Goal: Task Accomplishment & Management: Use online tool/utility

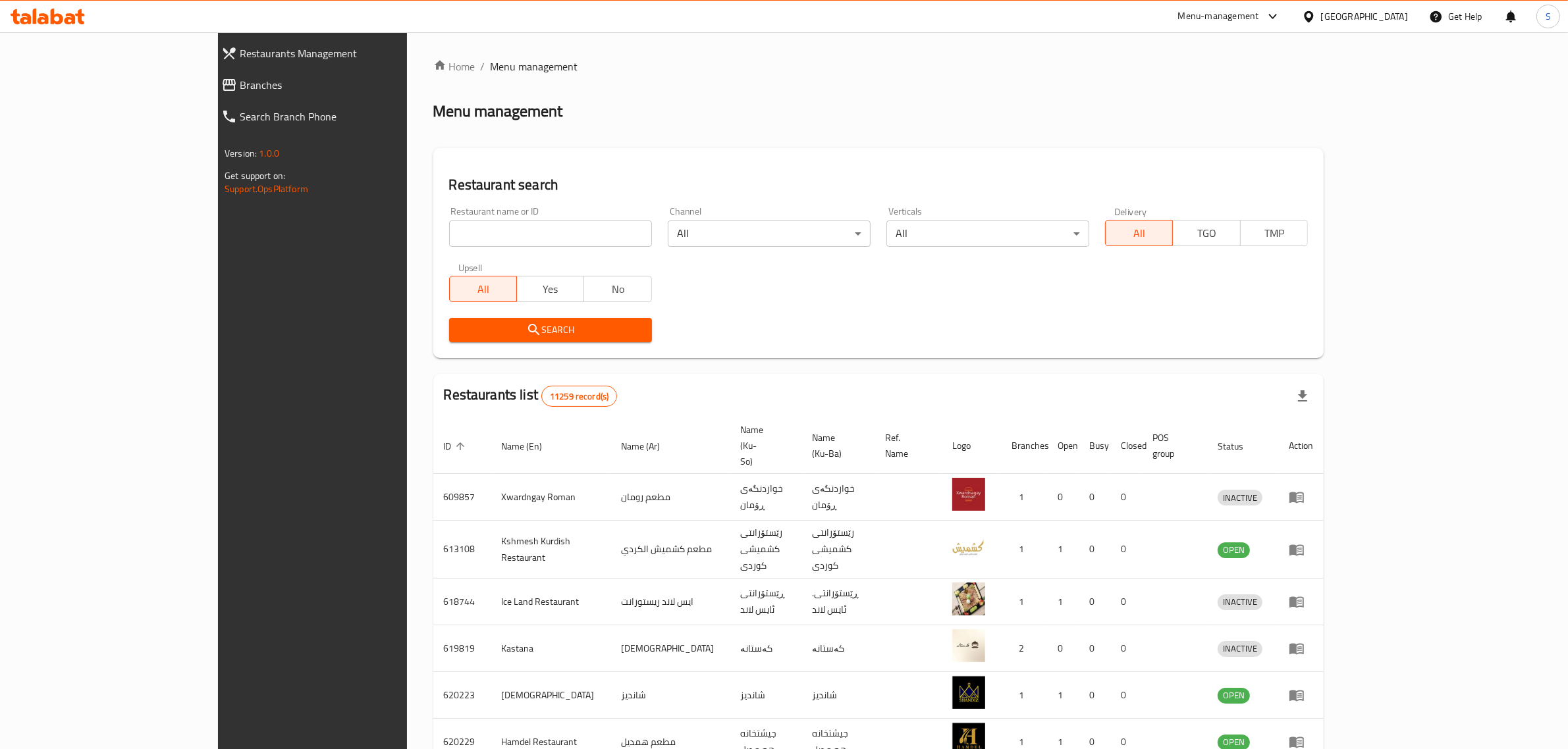
click at [449, 237] on input "search" at bounding box center [551, 233] width 203 height 26
type input "ٍ"
click at [483, 227] on input "search" at bounding box center [551, 233] width 203 height 26
paste input "665636"
type input "665636"
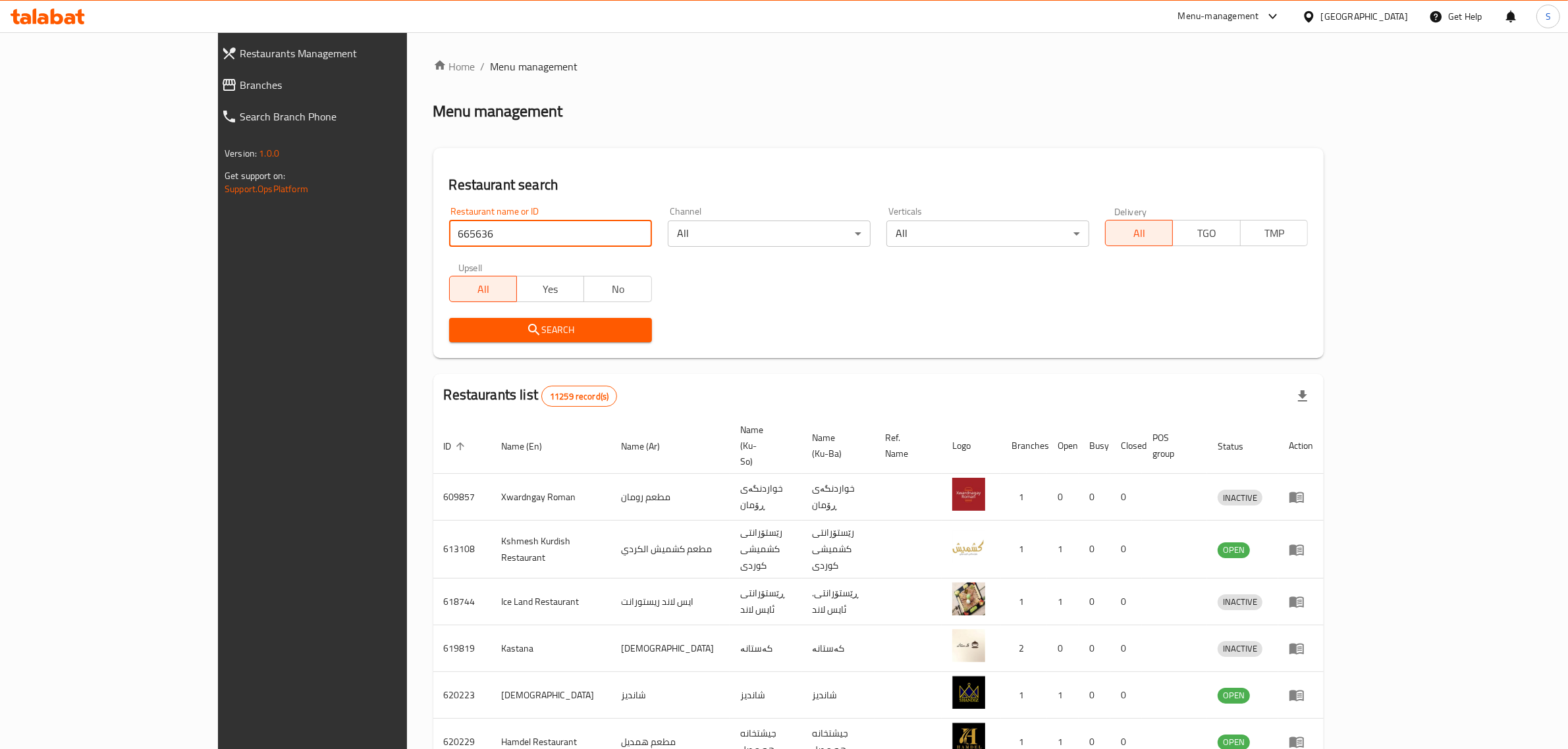
click button "Search" at bounding box center [551, 330] width 203 height 24
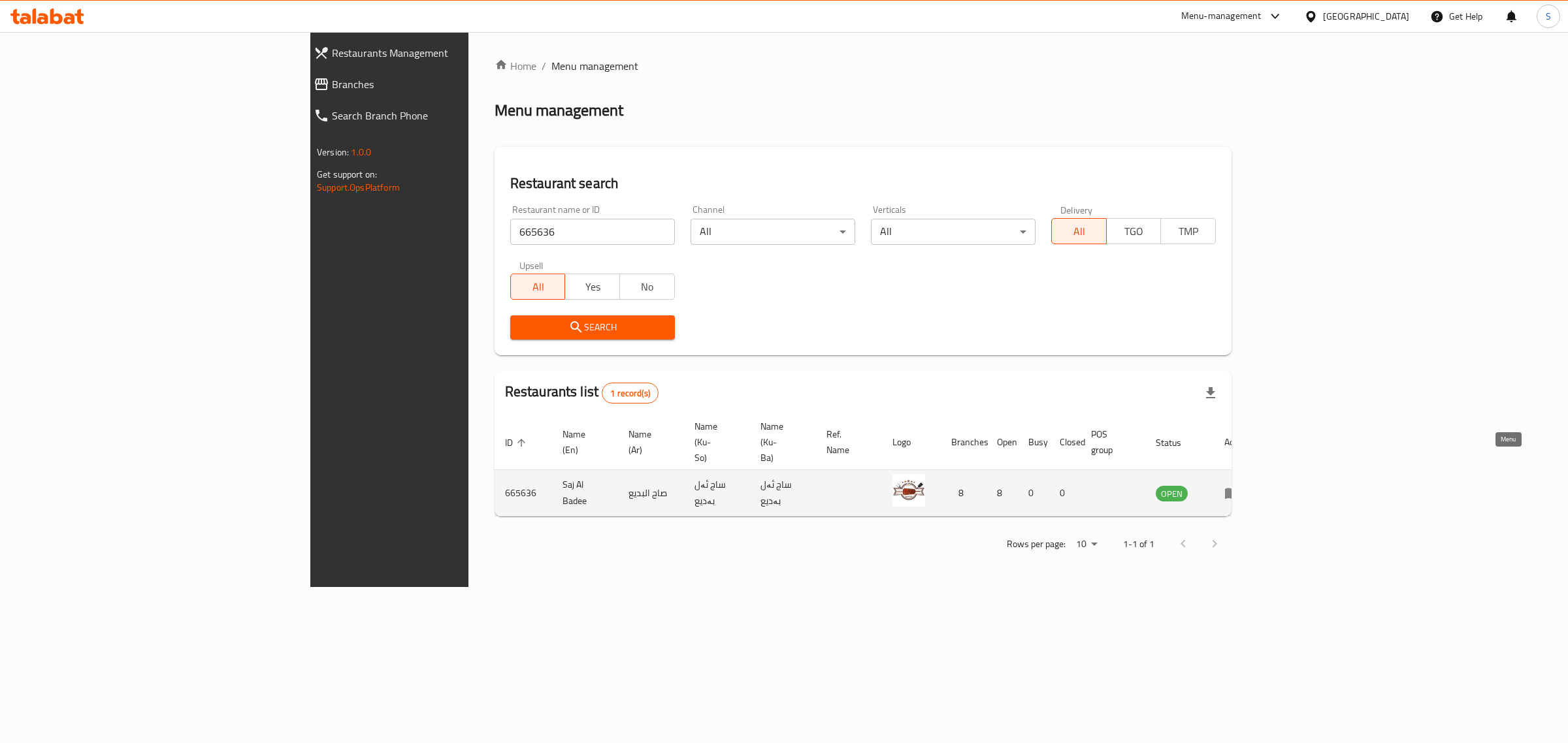
click at [1248, 485] on link "enhanced table" at bounding box center [1237, 493] width 24 height 15
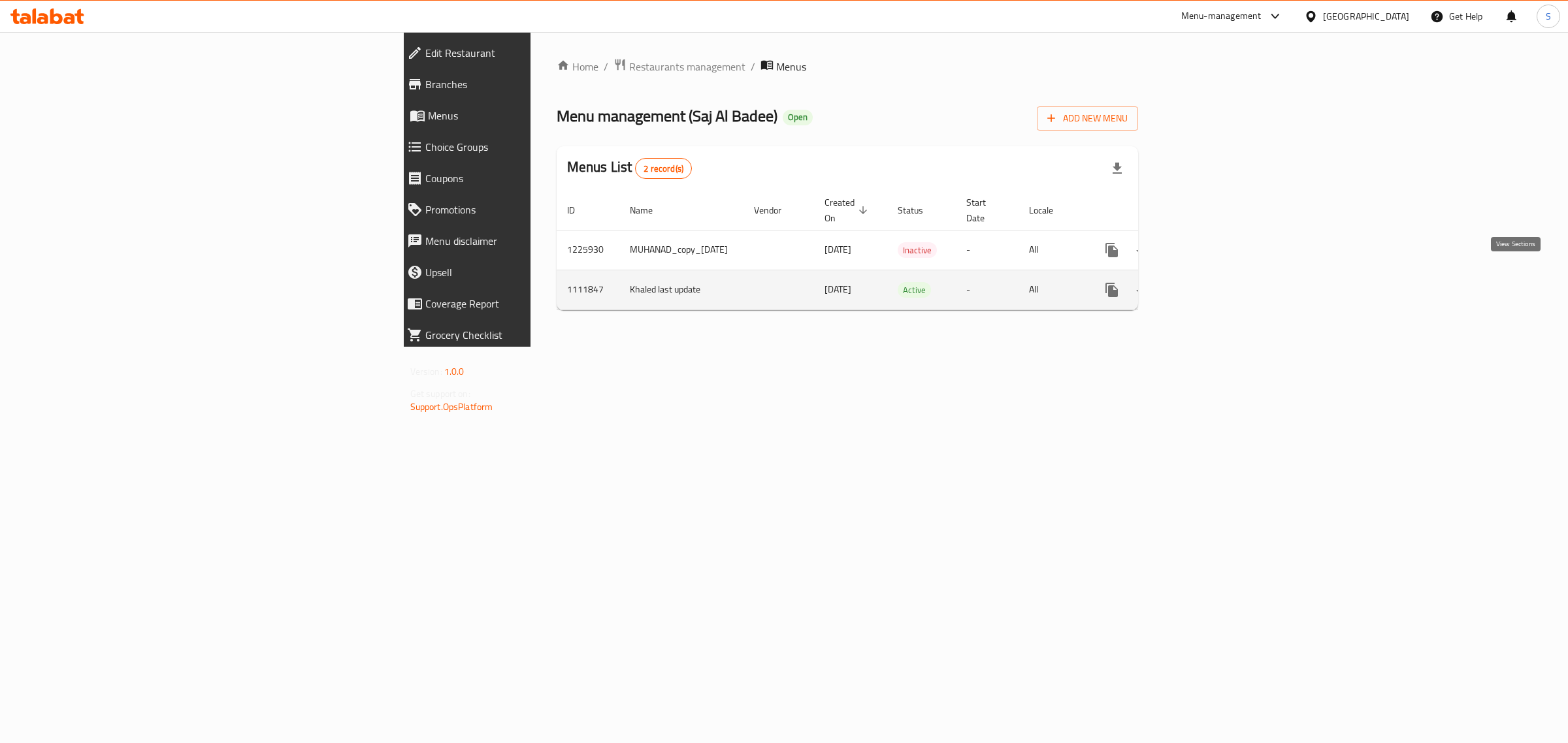
click at [1212, 284] on icon "enhanced table" at bounding box center [1206, 290] width 12 height 12
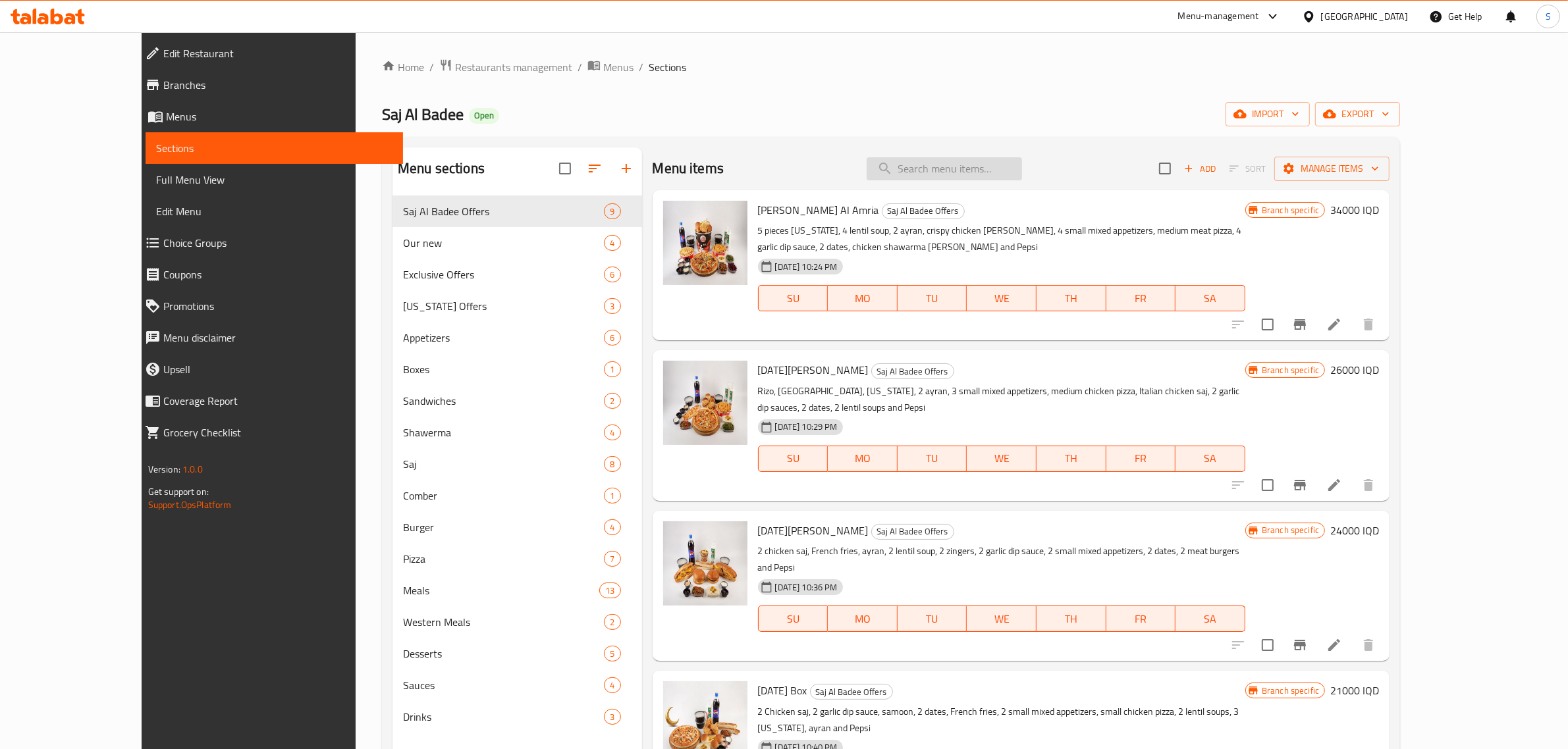
click at [966, 166] on input "search" at bounding box center [944, 169] width 155 height 23
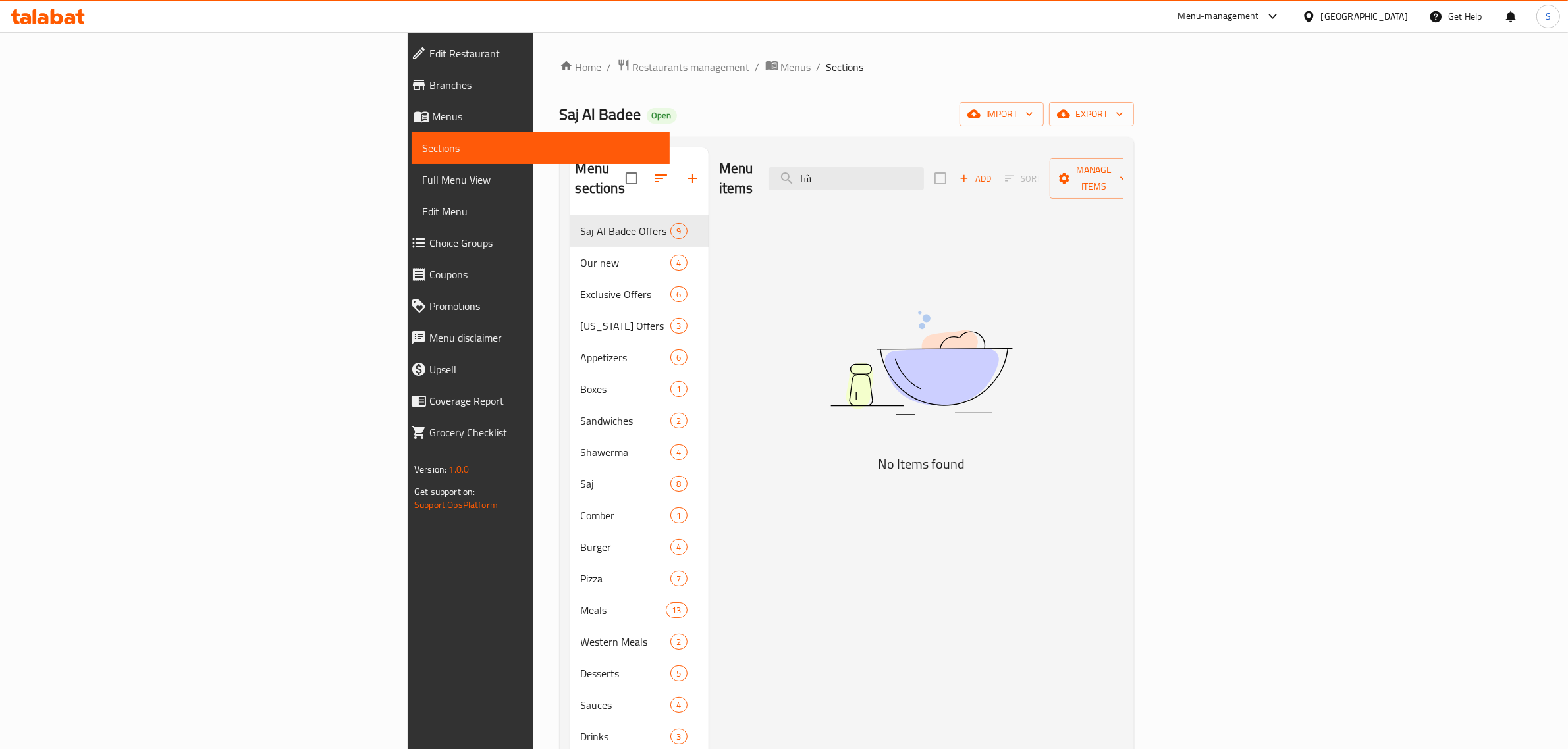
type input "ش"
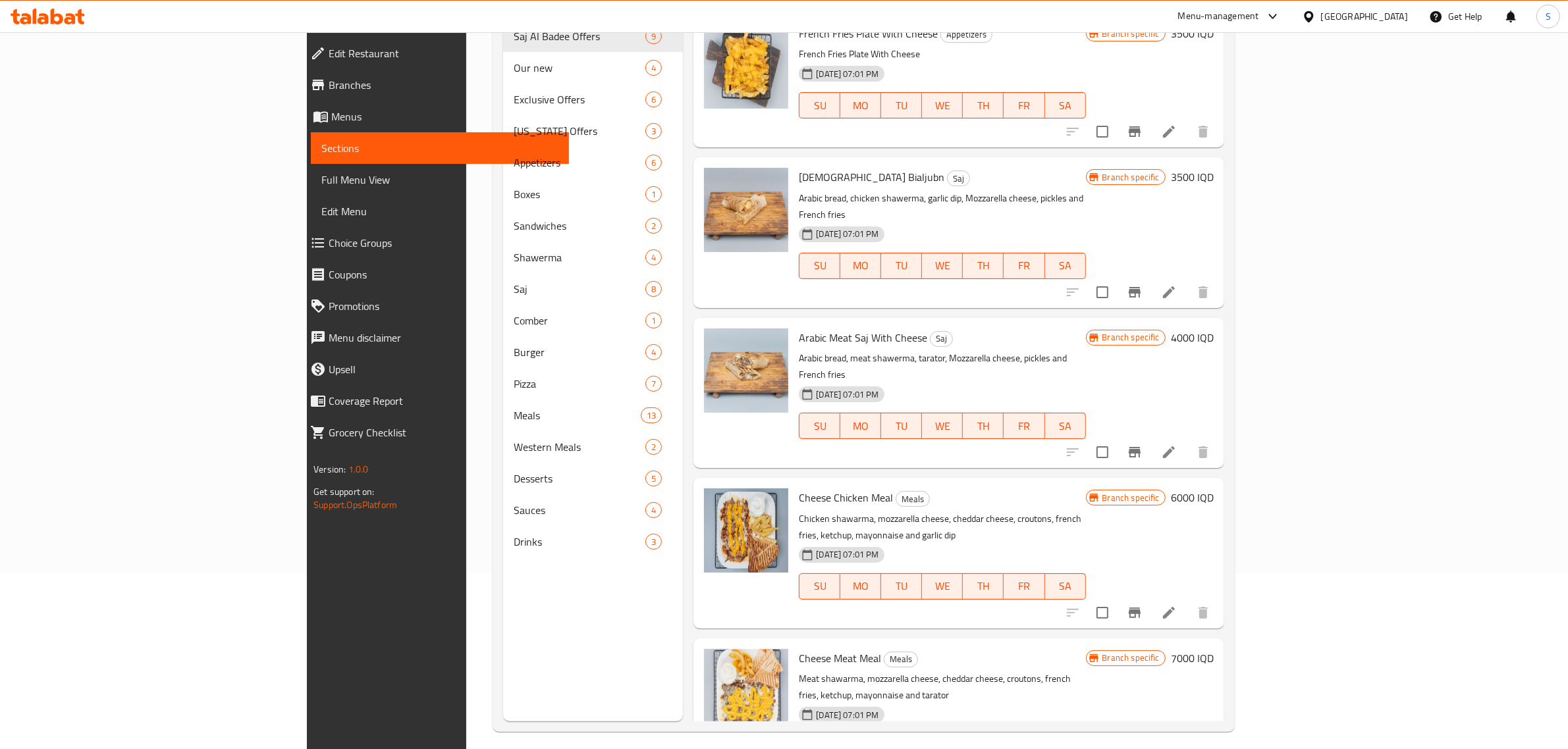
scroll to position [185, 0]
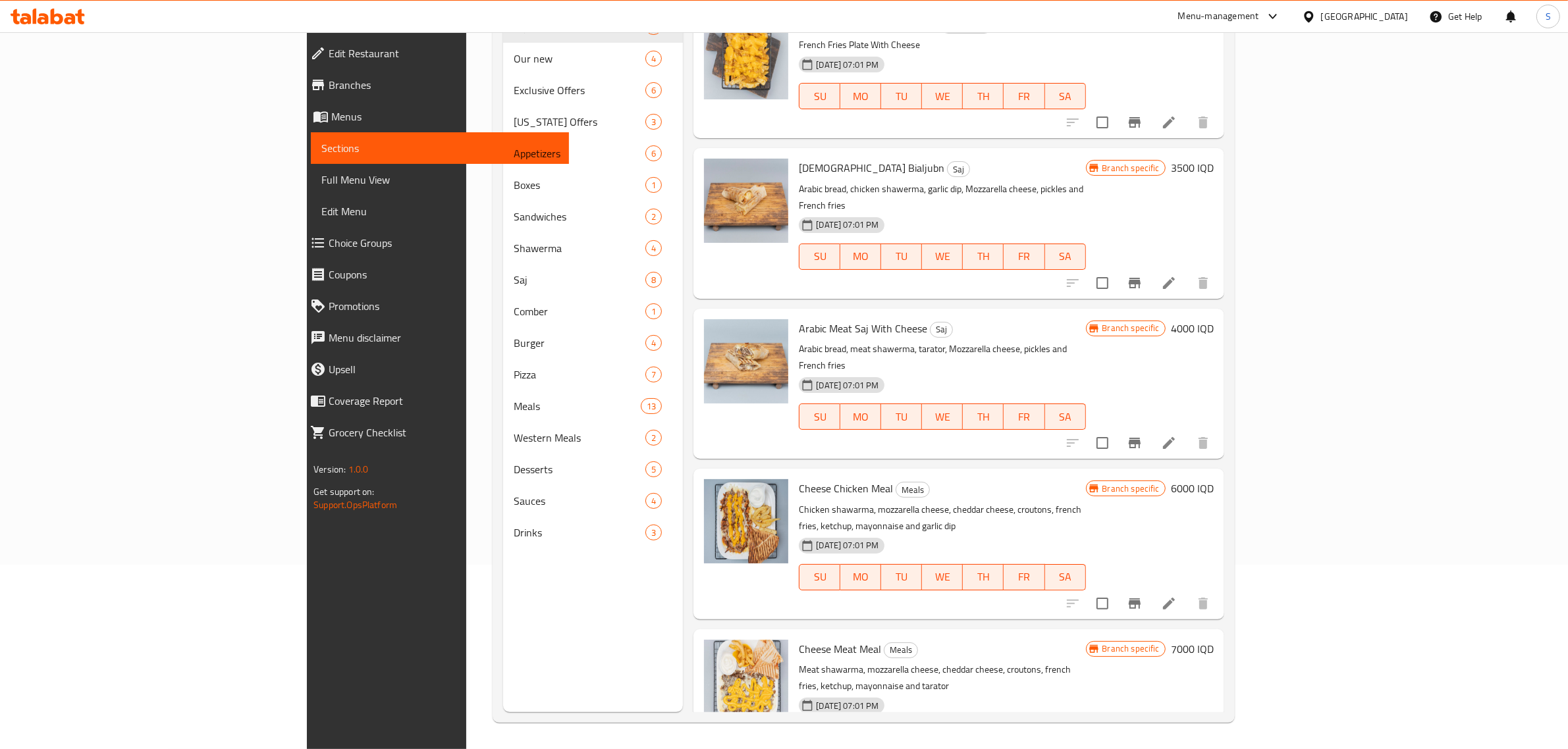
type input "جبن"
click at [799, 479] on span "Cheese Chicken Meal" at bounding box center [846, 489] width 94 height 20
drag, startPoint x: 722, startPoint y: 455, endPoint x: 815, endPoint y: 459, distance: 93.1
click at [815, 479] on h6 "Cheese Chicken Meal Meals" at bounding box center [942, 489] width 287 height 18
click at [802, 479] on span "Cheese Chicken Meal" at bounding box center [846, 489] width 94 height 20
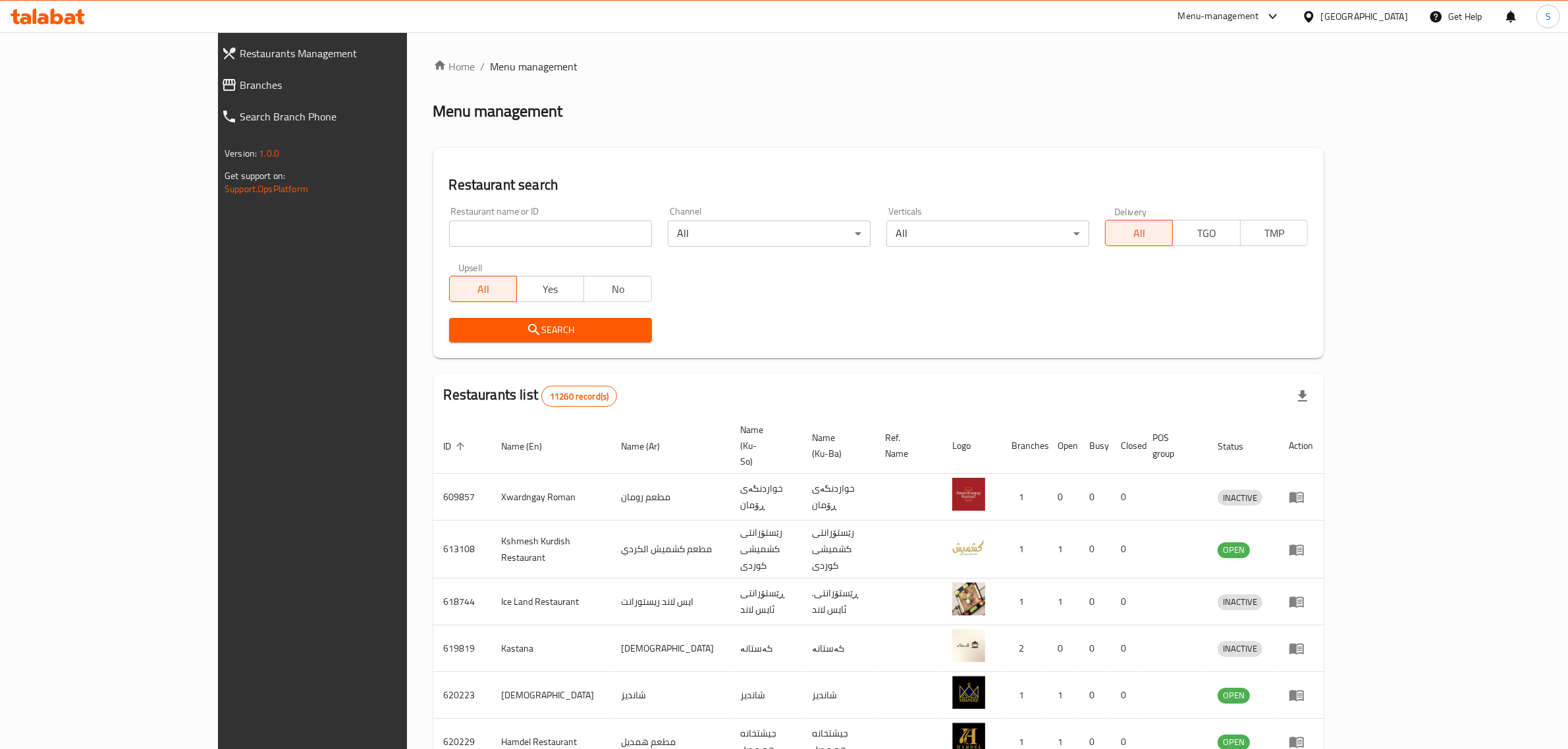
click at [449, 241] on input "search" at bounding box center [551, 233] width 203 height 26
type input "Basim"
click button "Search" at bounding box center [551, 330] width 203 height 24
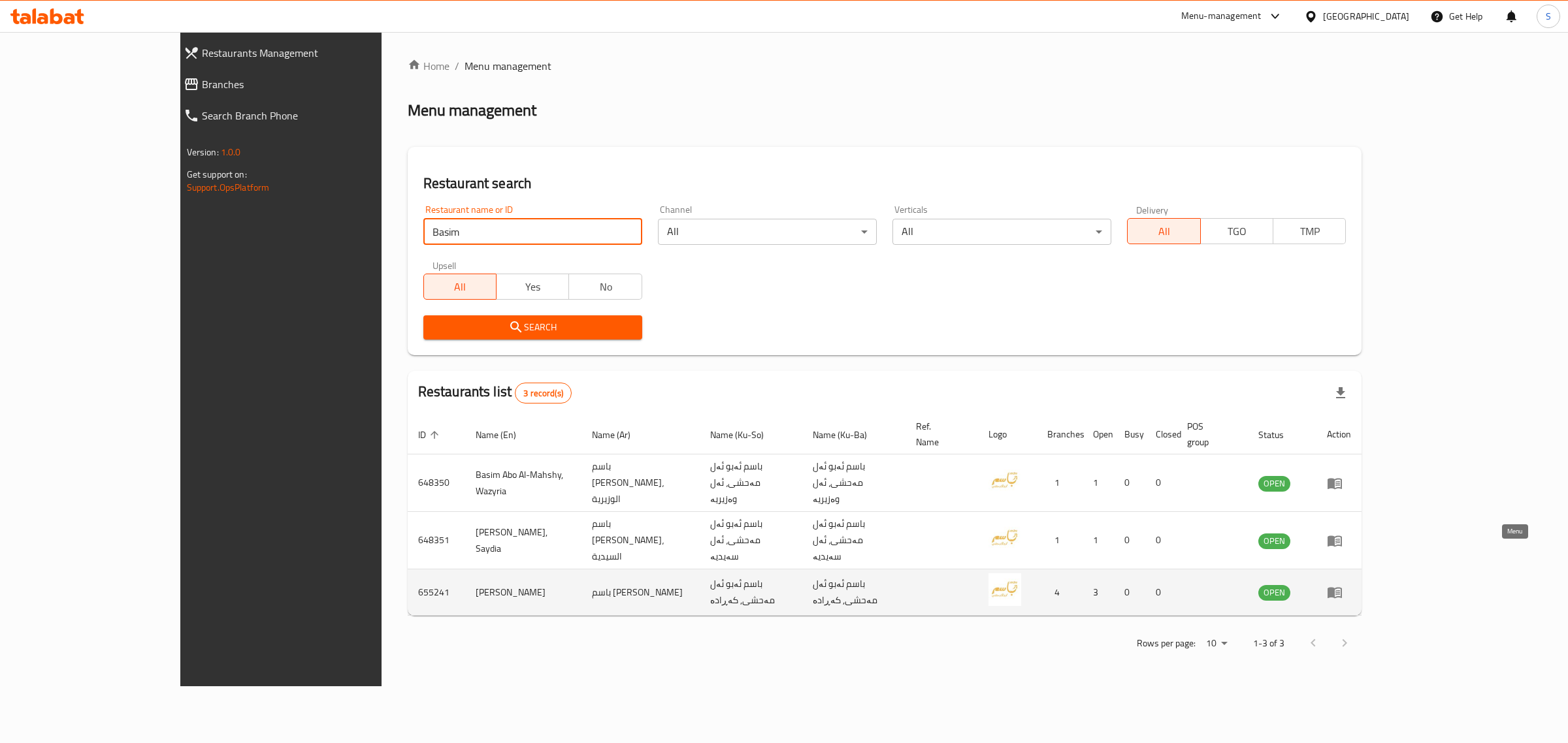
click at [1342, 588] on icon "enhanced table" at bounding box center [1334, 594] width 14 height 11
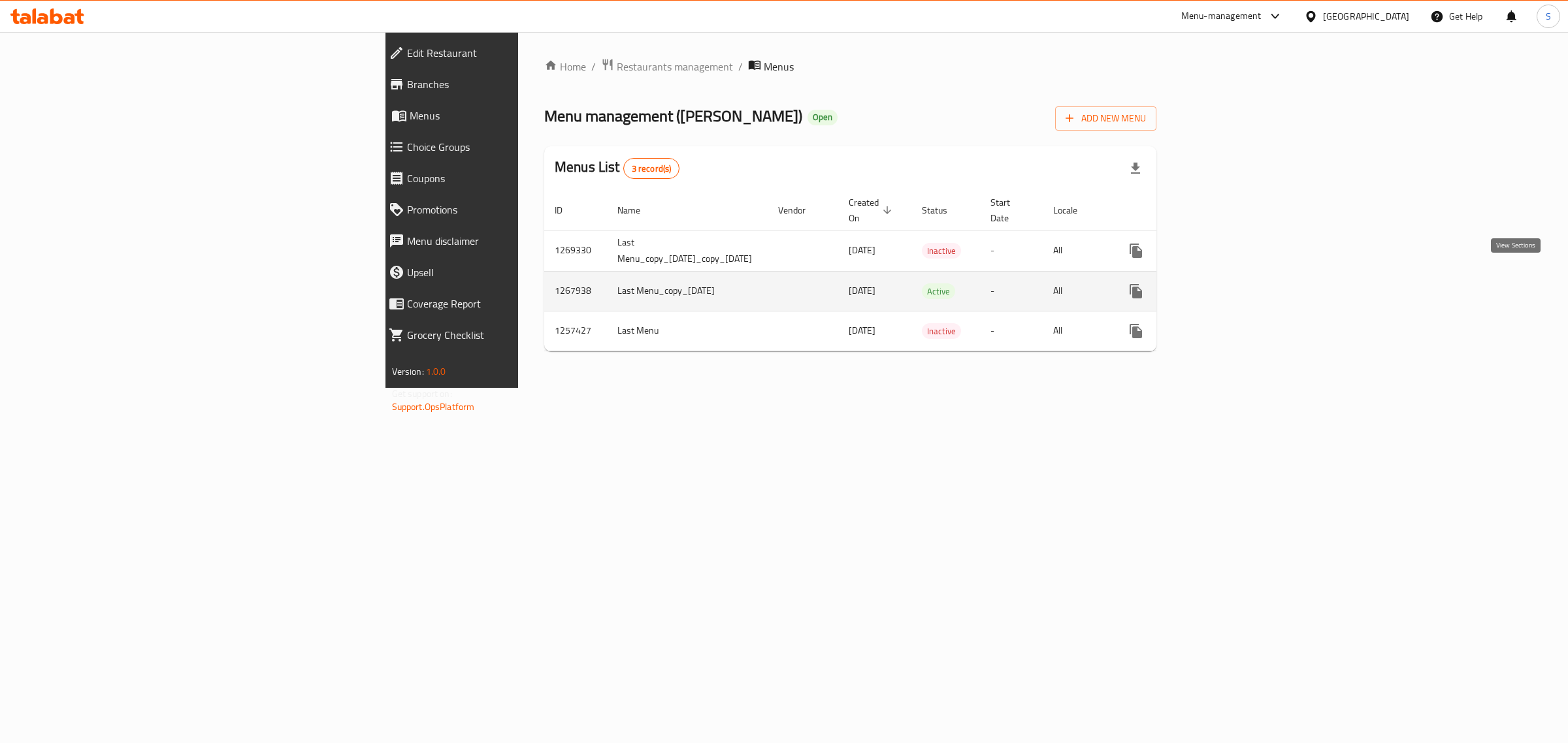
click at [1238, 284] on icon "enhanced table" at bounding box center [1230, 291] width 15 height 15
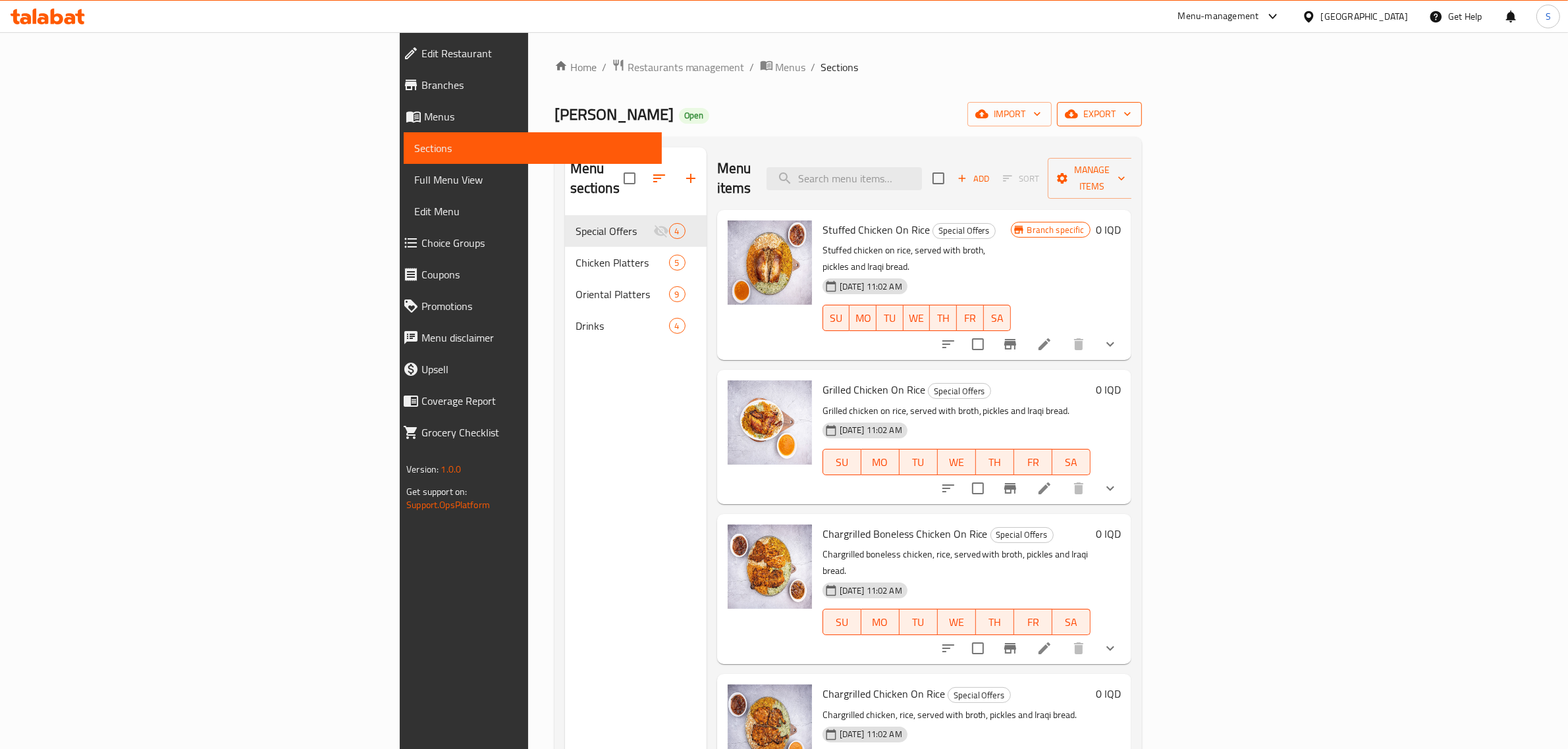
click at [1132, 116] on span "export" at bounding box center [1100, 113] width 64 height 16
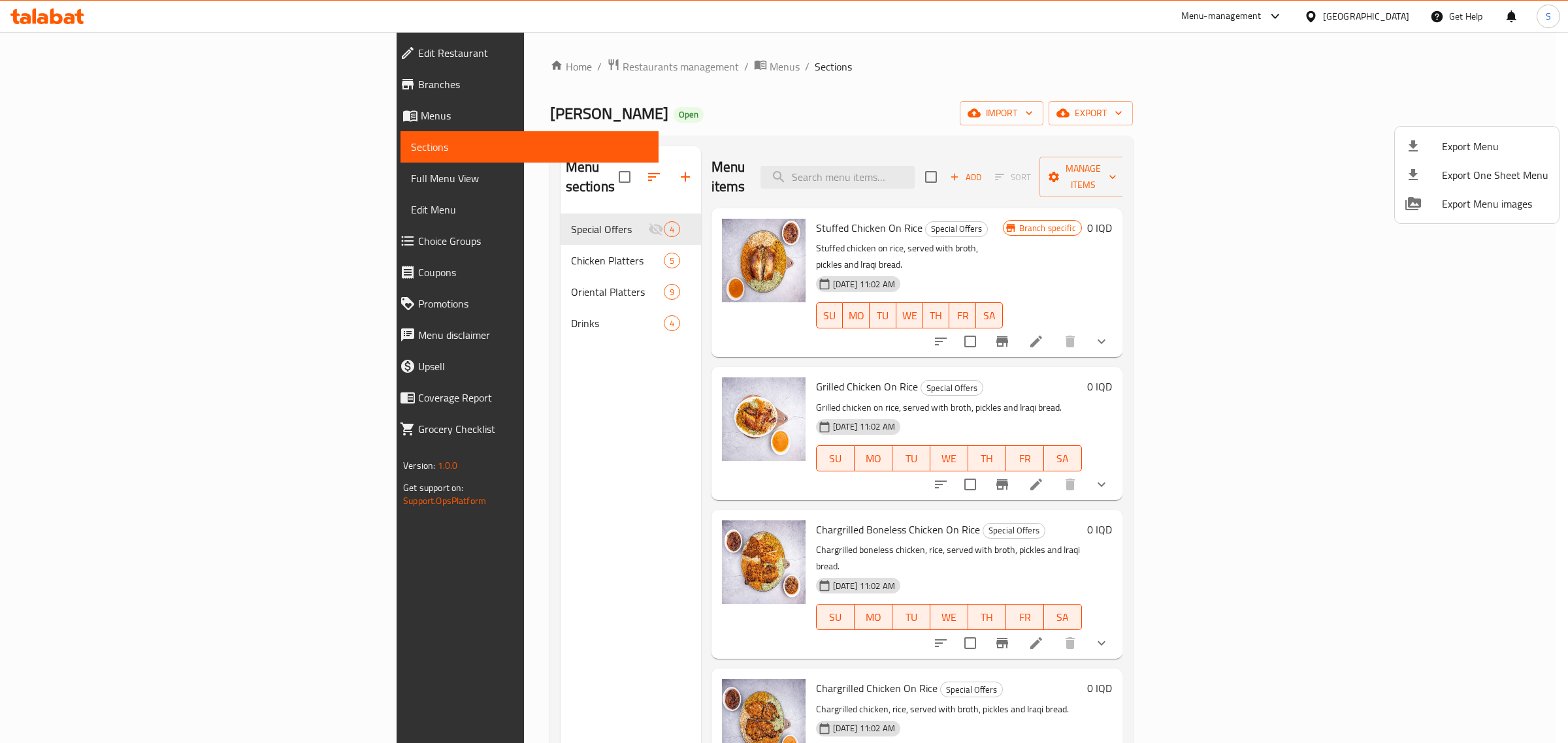
click at [354, 234] on div at bounding box center [784, 372] width 1568 height 743
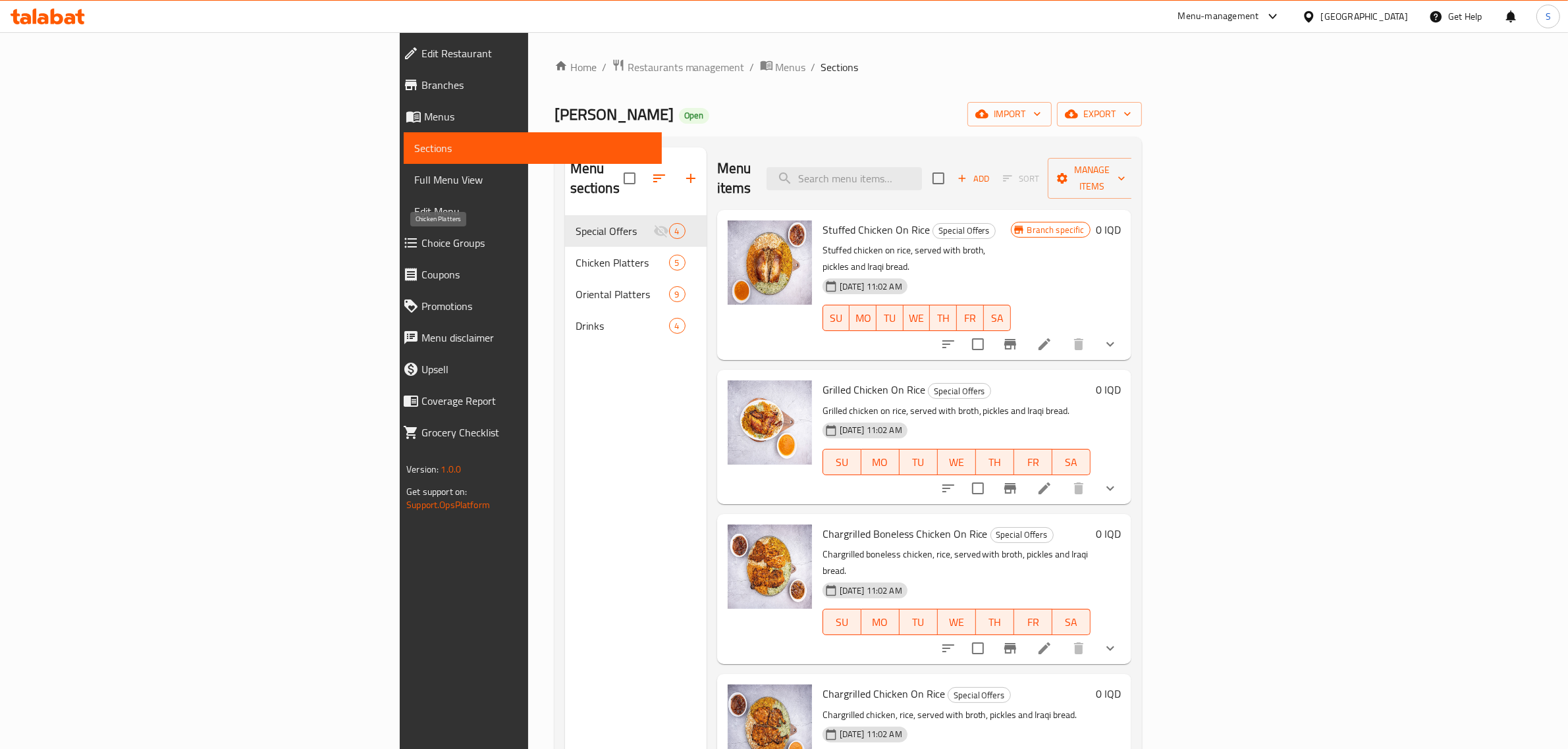
click at [575, 255] on span "Chicken Platters" at bounding box center [622, 262] width 94 height 16
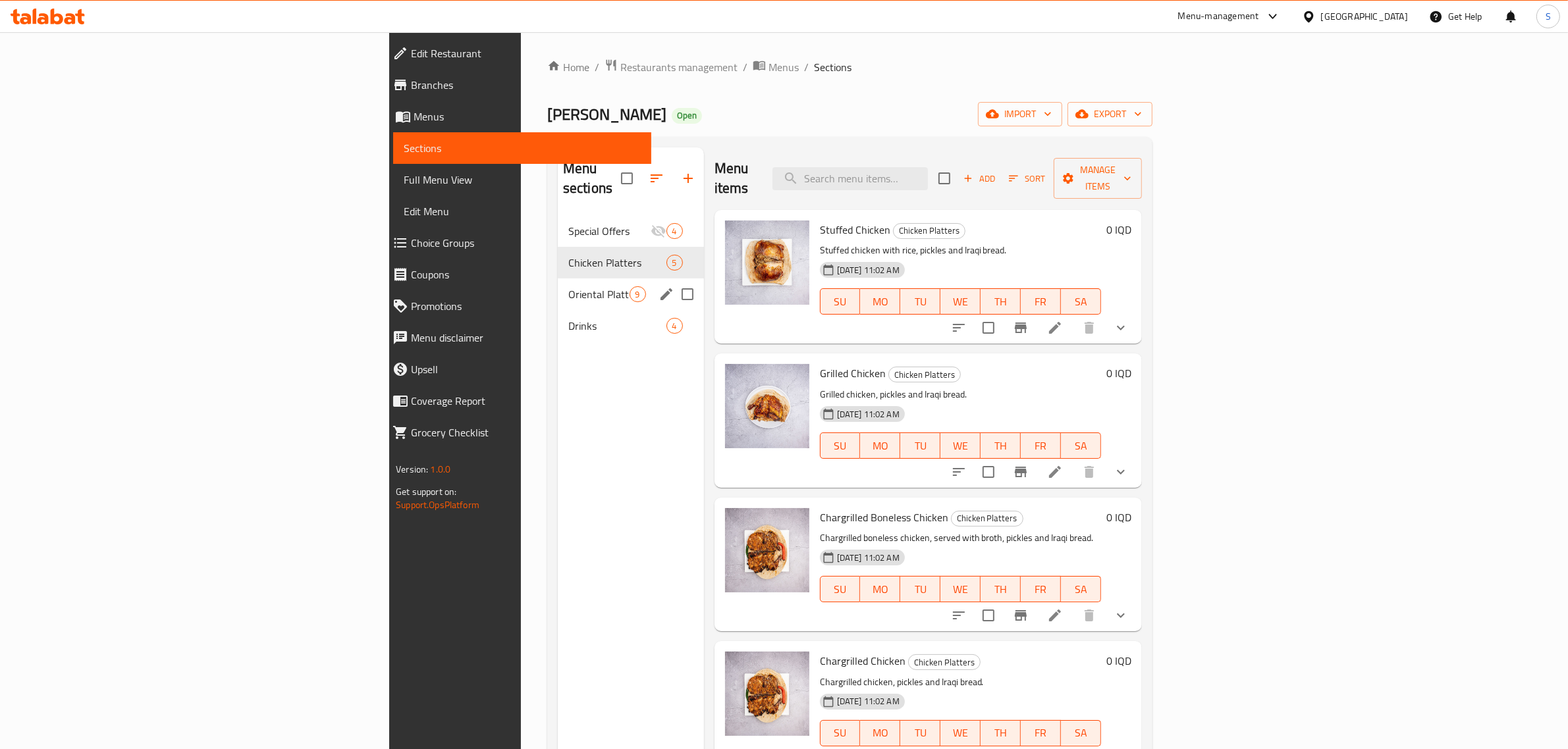
click at [558, 279] on div "Oriental Platters 9" at bounding box center [631, 294] width 146 height 32
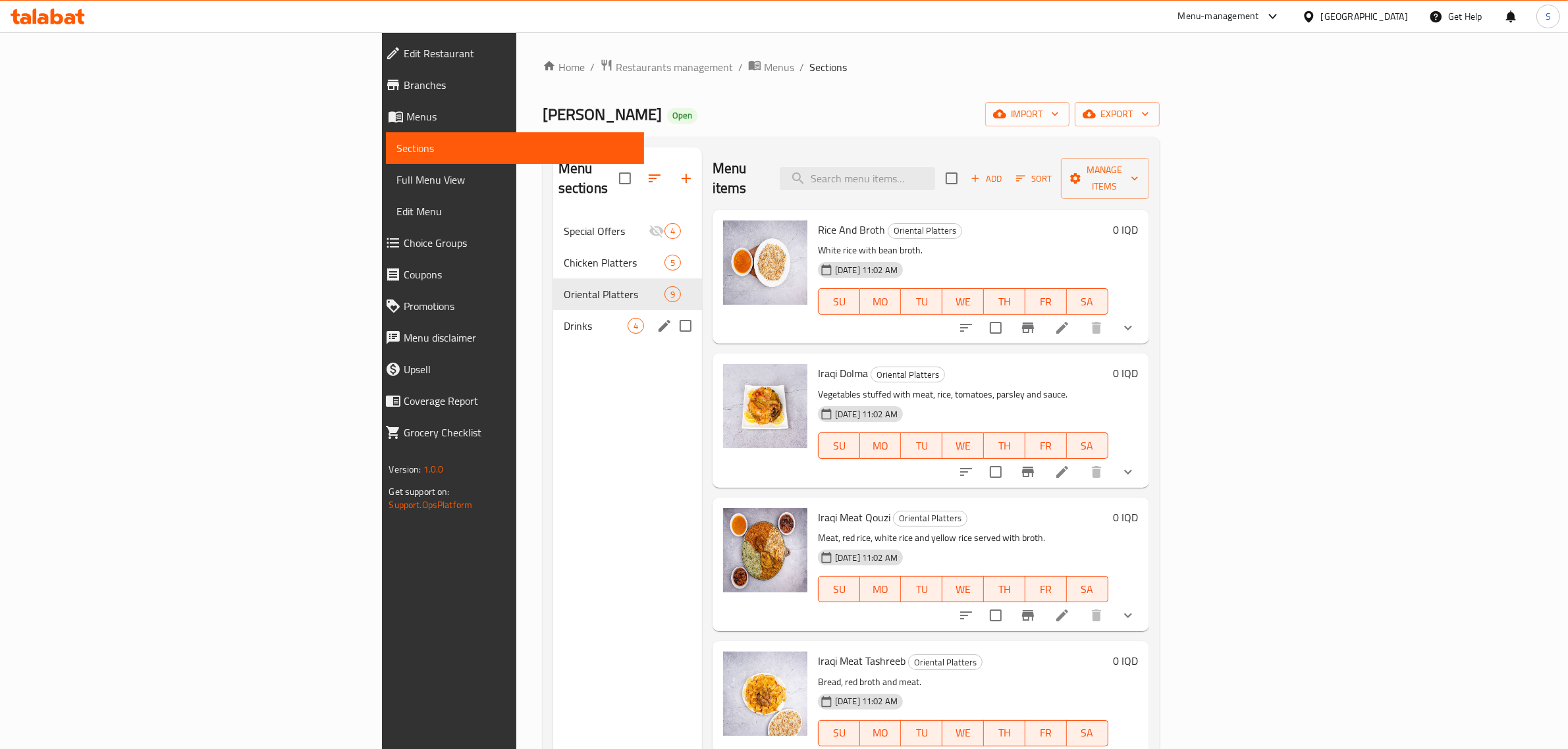
click at [553, 310] on div "Drinks 4" at bounding box center [628, 326] width 149 height 32
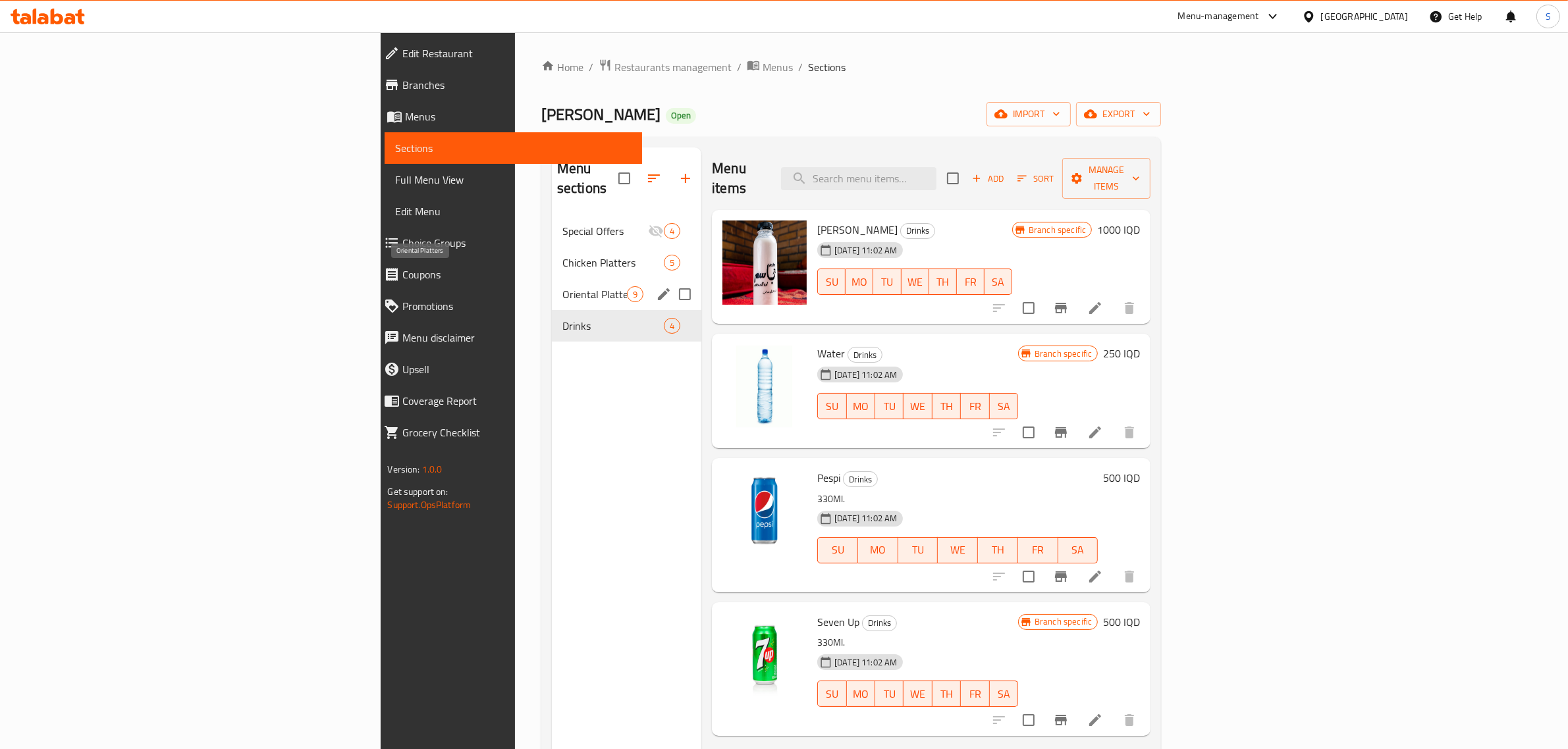
click at [563, 287] on span "Oriental Platters" at bounding box center [595, 294] width 65 height 16
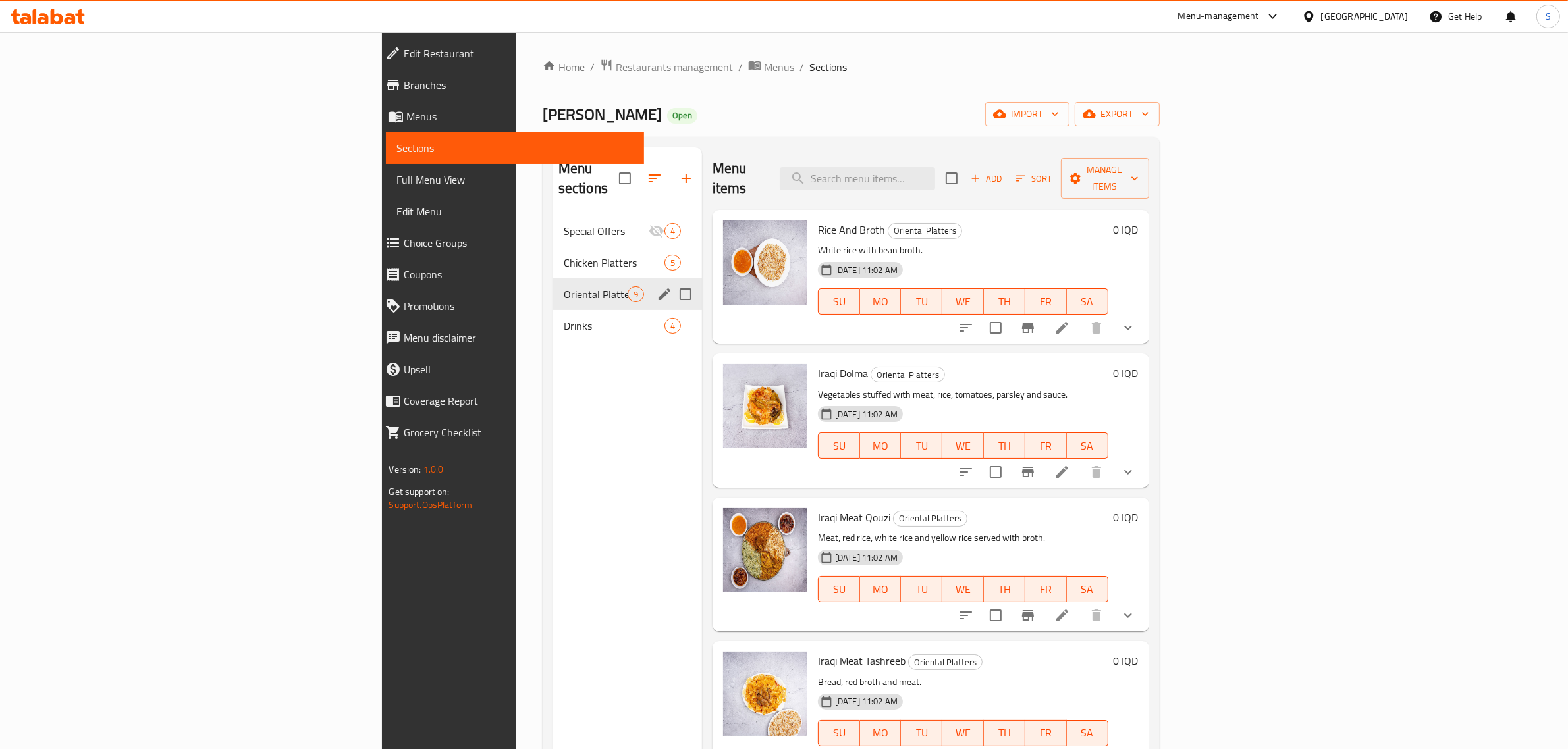
click at [553, 310] on div "Drinks 4" at bounding box center [628, 326] width 149 height 32
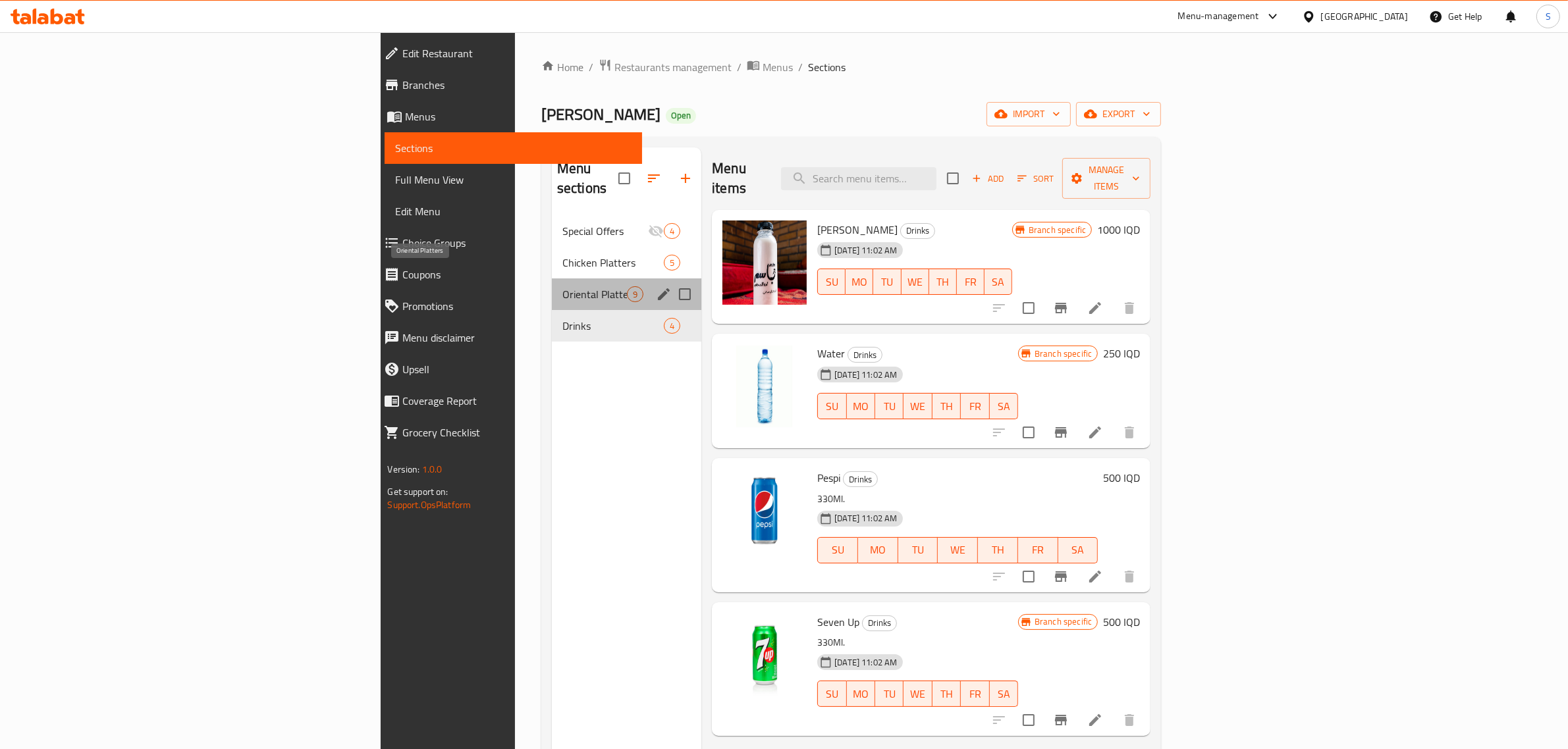
click at [563, 287] on span "Oriental Platters" at bounding box center [595, 294] width 65 height 16
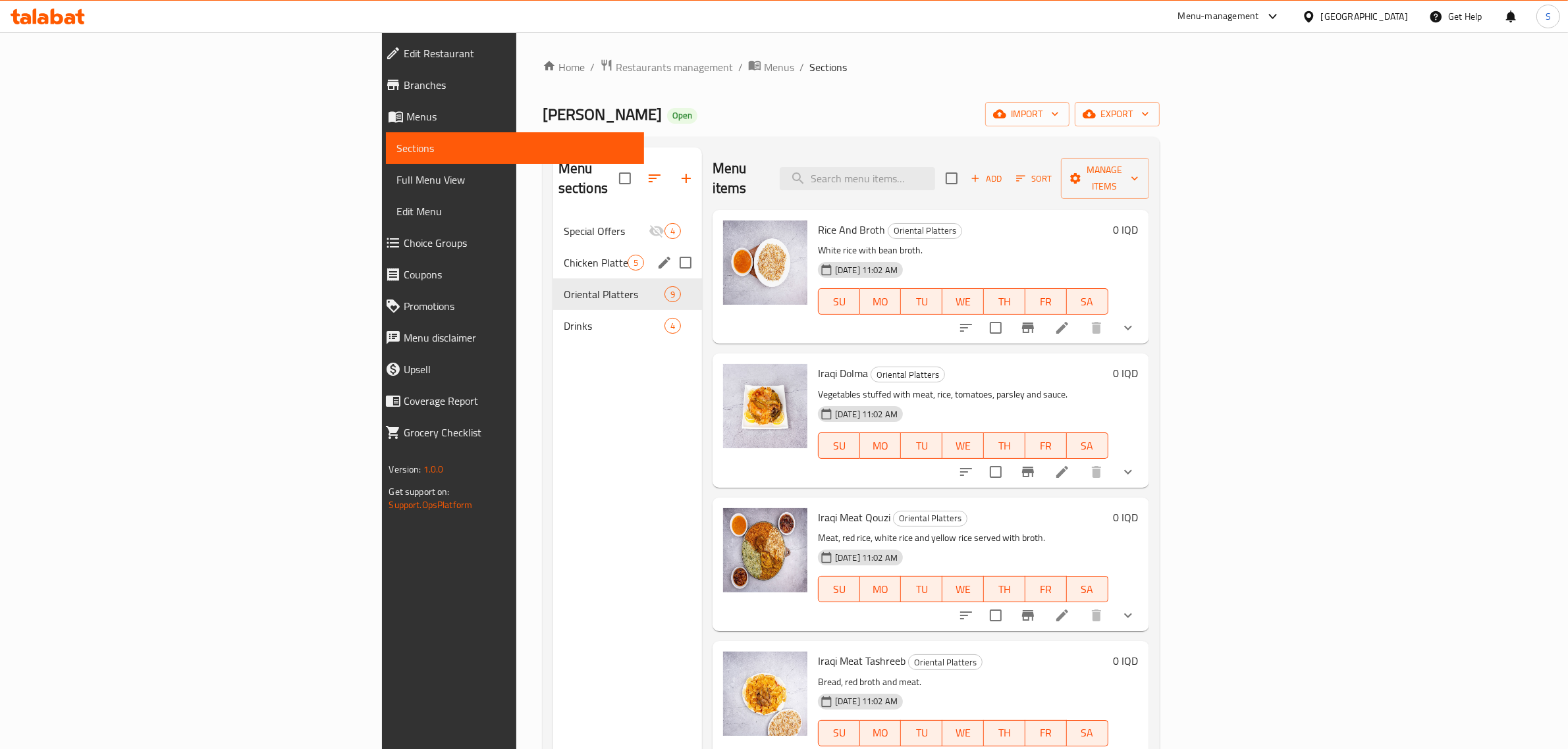
click at [564, 255] on span "Chicken Platters" at bounding box center [596, 262] width 64 height 16
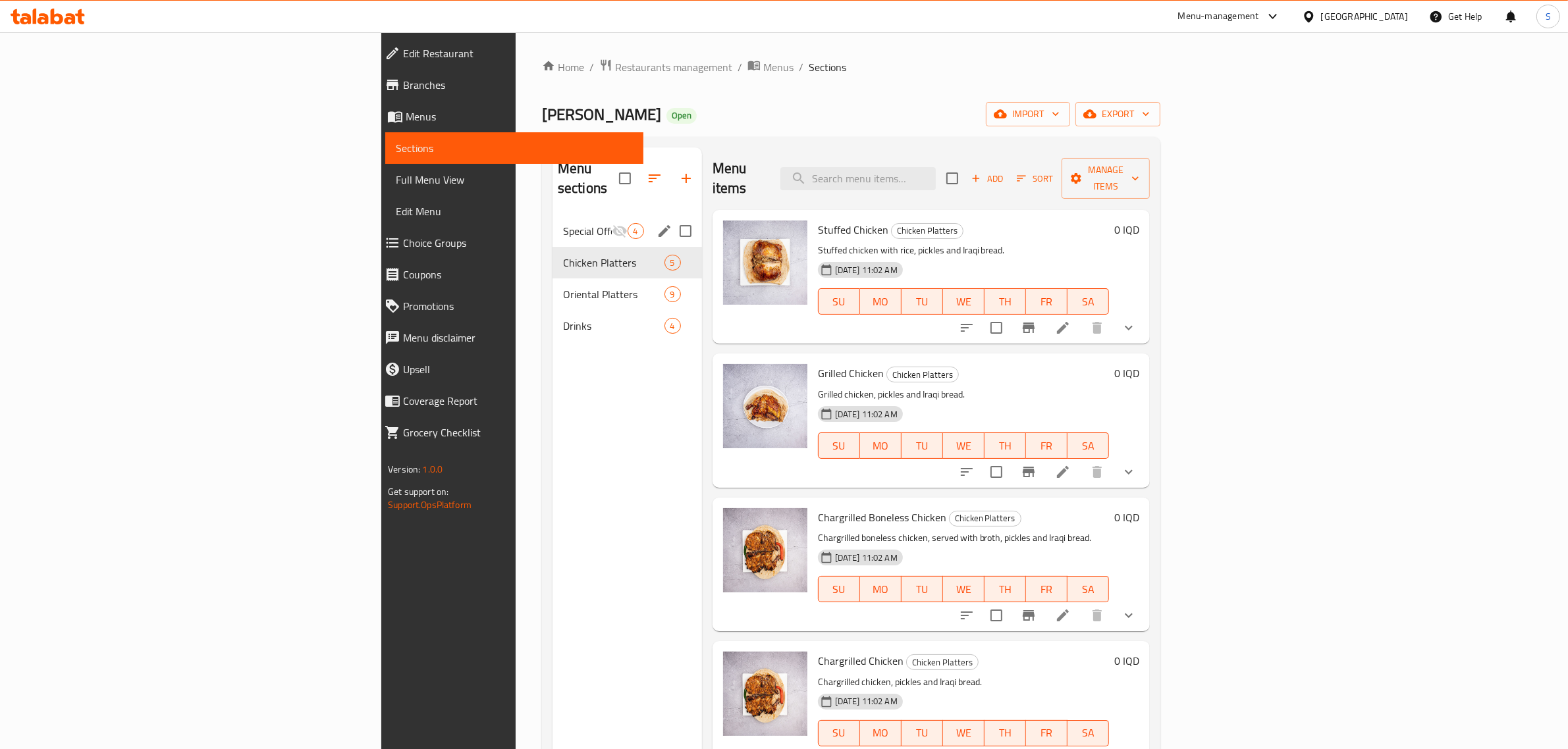
click at [553, 221] on div "Special Offers 4" at bounding box center [627, 231] width 150 height 32
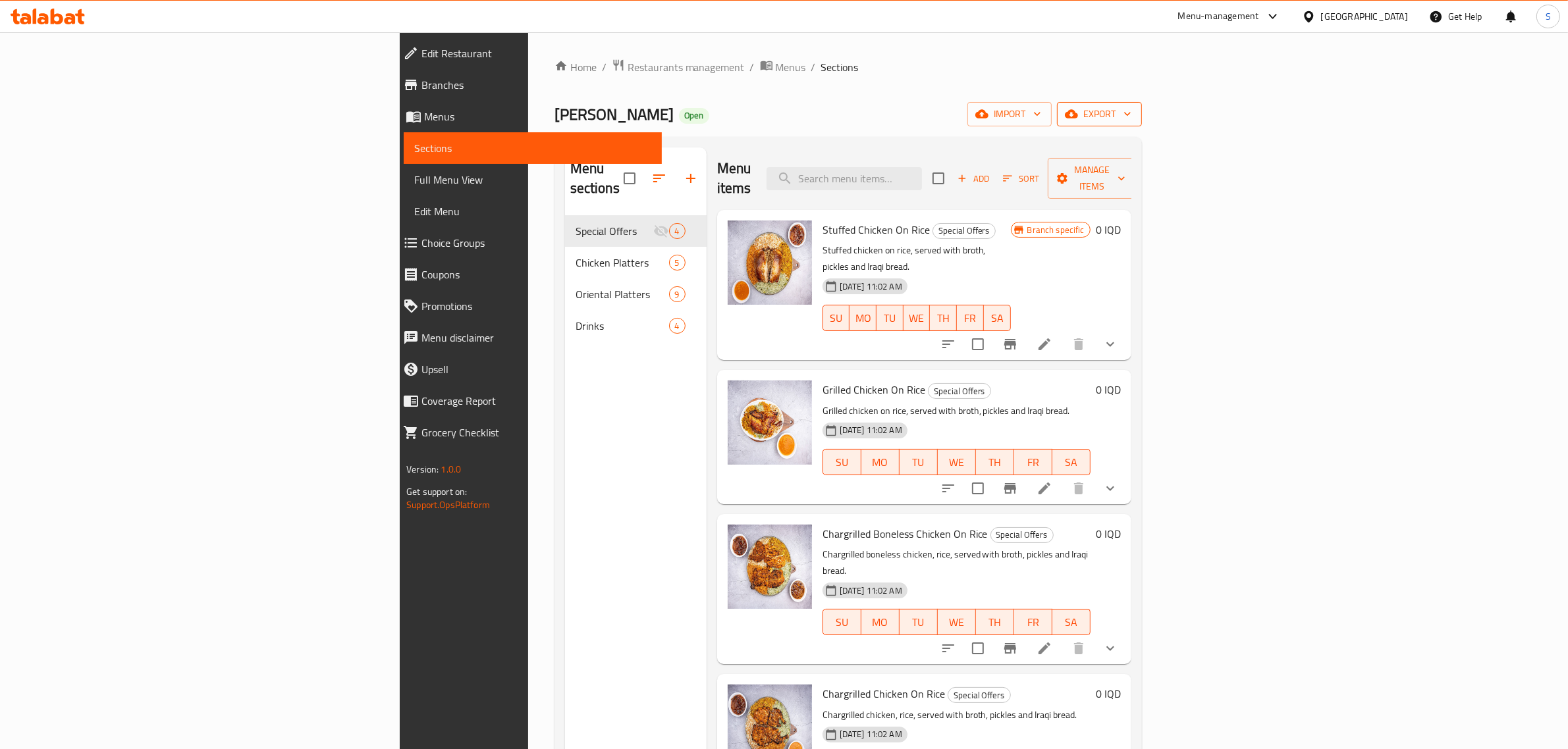
click at [1132, 122] on span "export" at bounding box center [1100, 113] width 64 height 16
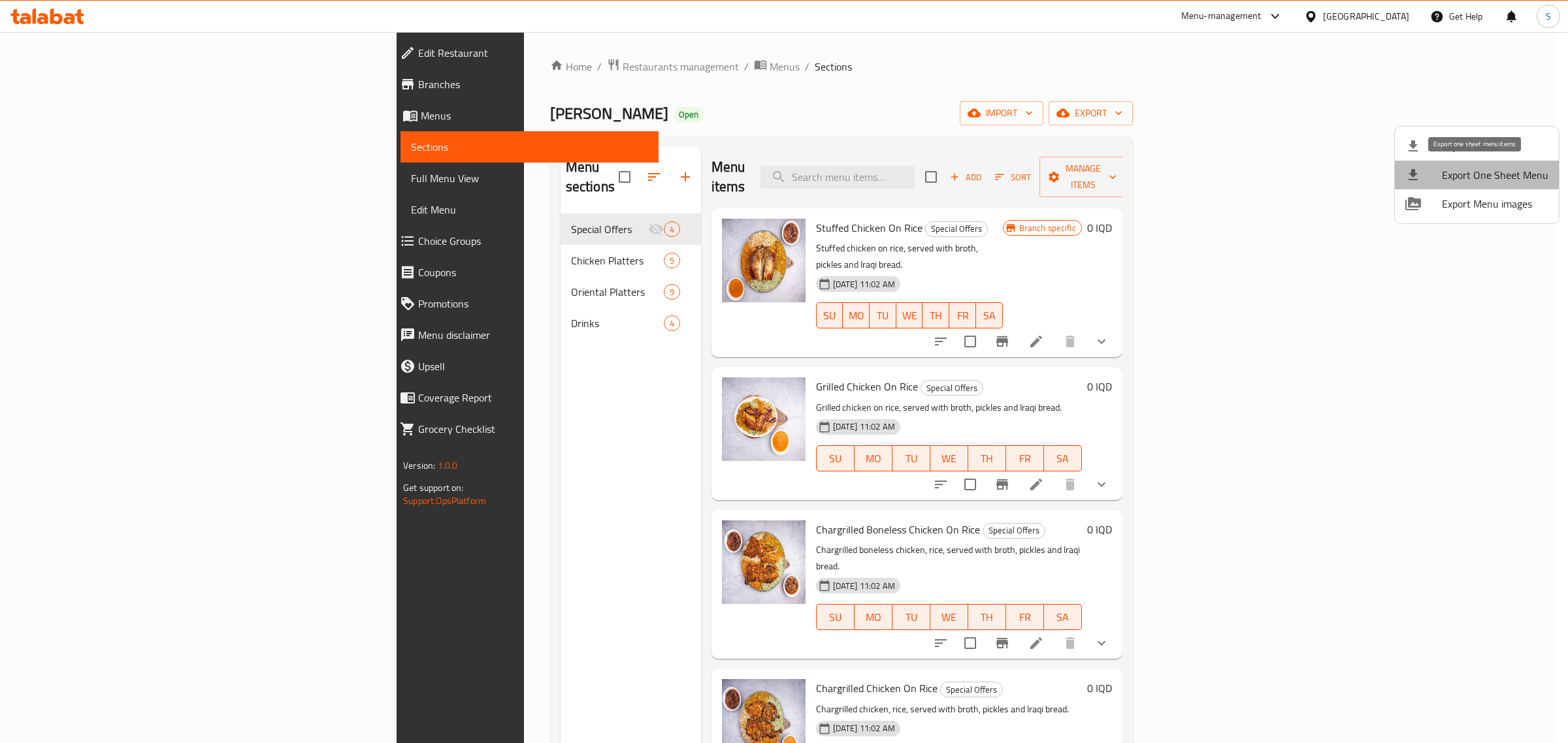
click at [1493, 167] on span "Export One Sheet Menu" at bounding box center [1495, 175] width 106 height 15
click at [439, 67] on div at bounding box center [784, 372] width 1568 height 743
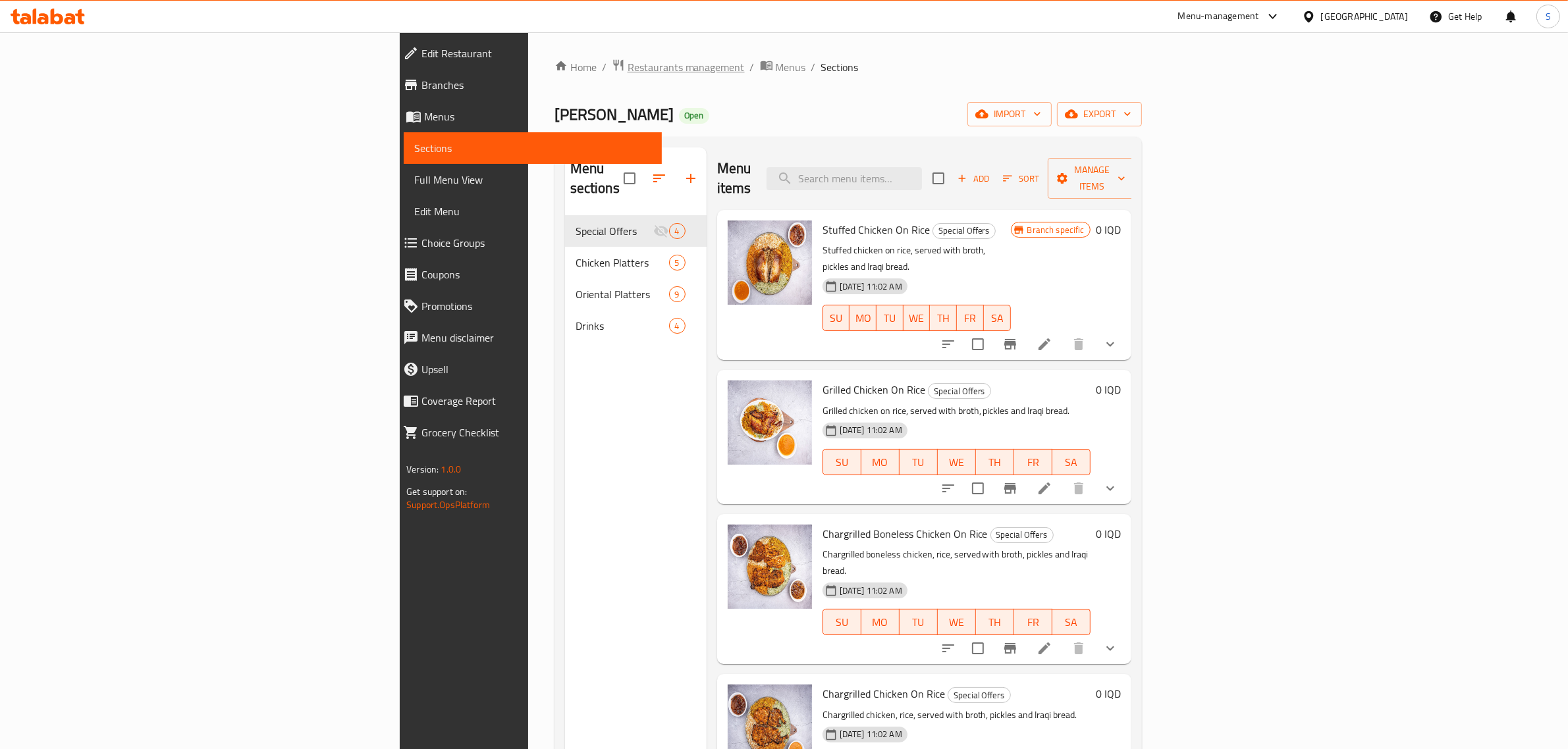
click at [628, 67] on span "Restaurants management" at bounding box center [686, 67] width 117 height 16
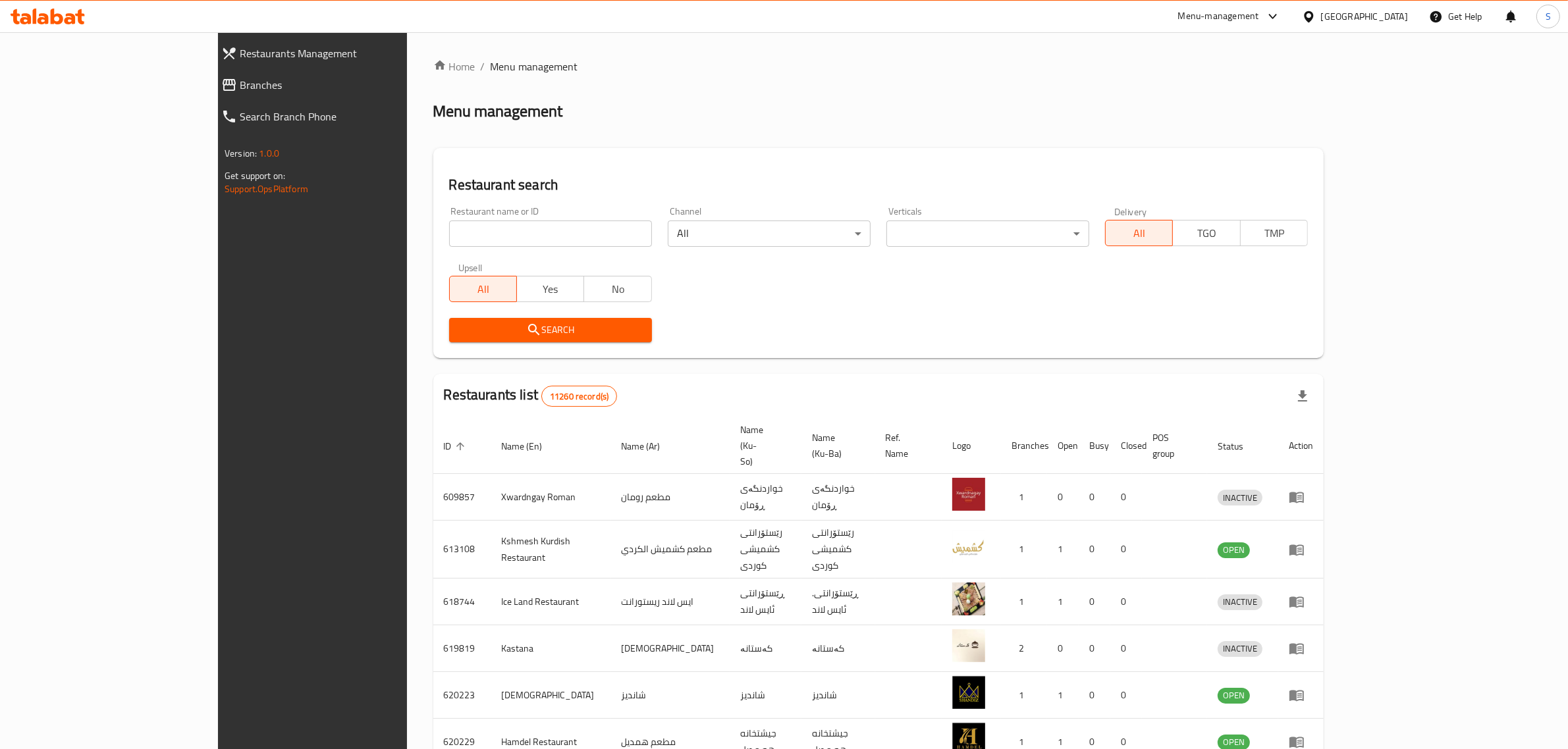
click at [449, 226] on input "search" at bounding box center [551, 233] width 203 height 26
type input "Saj Al Bade"
click button "Search" at bounding box center [551, 330] width 203 height 24
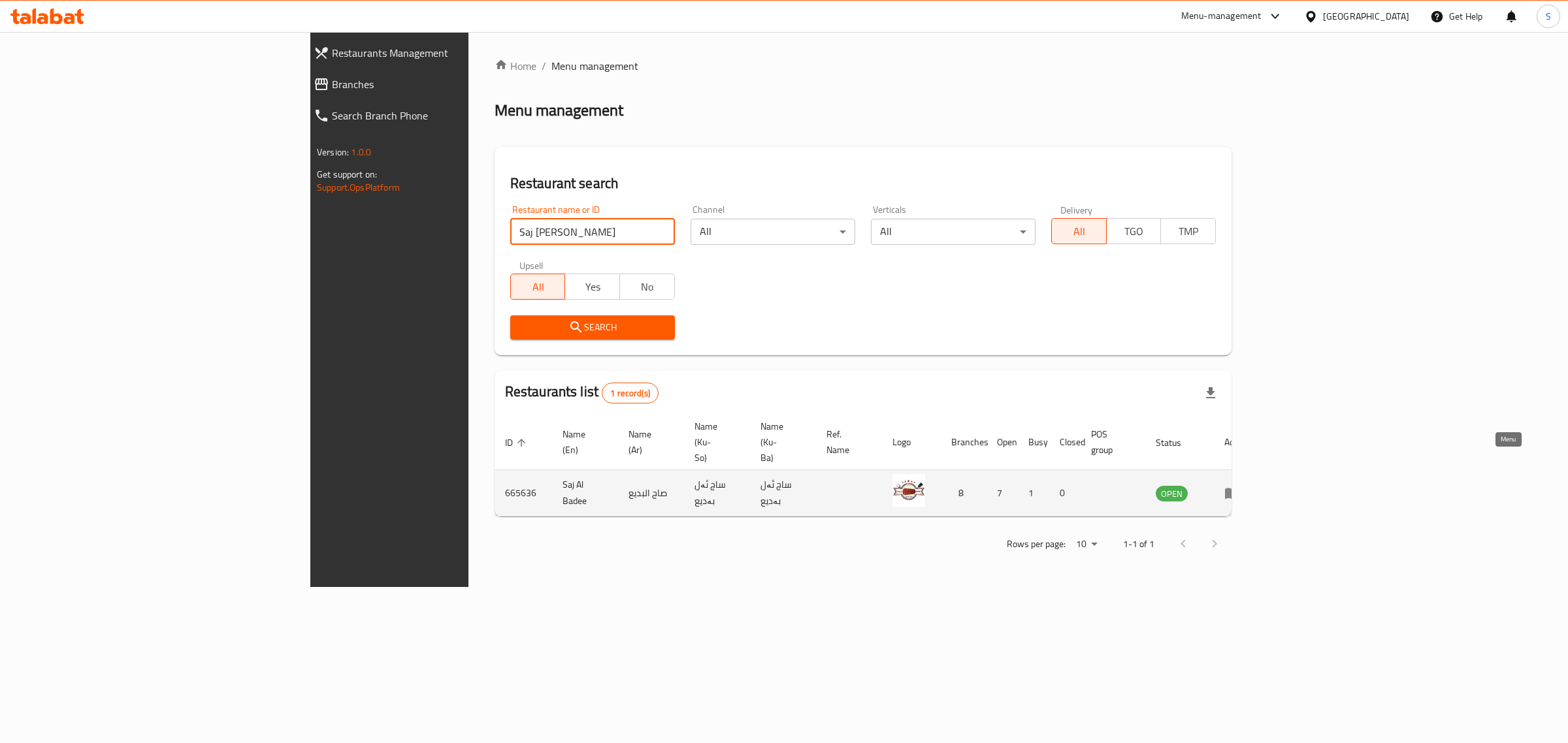
click at [1248, 485] on link "enhanced table" at bounding box center [1237, 493] width 24 height 15
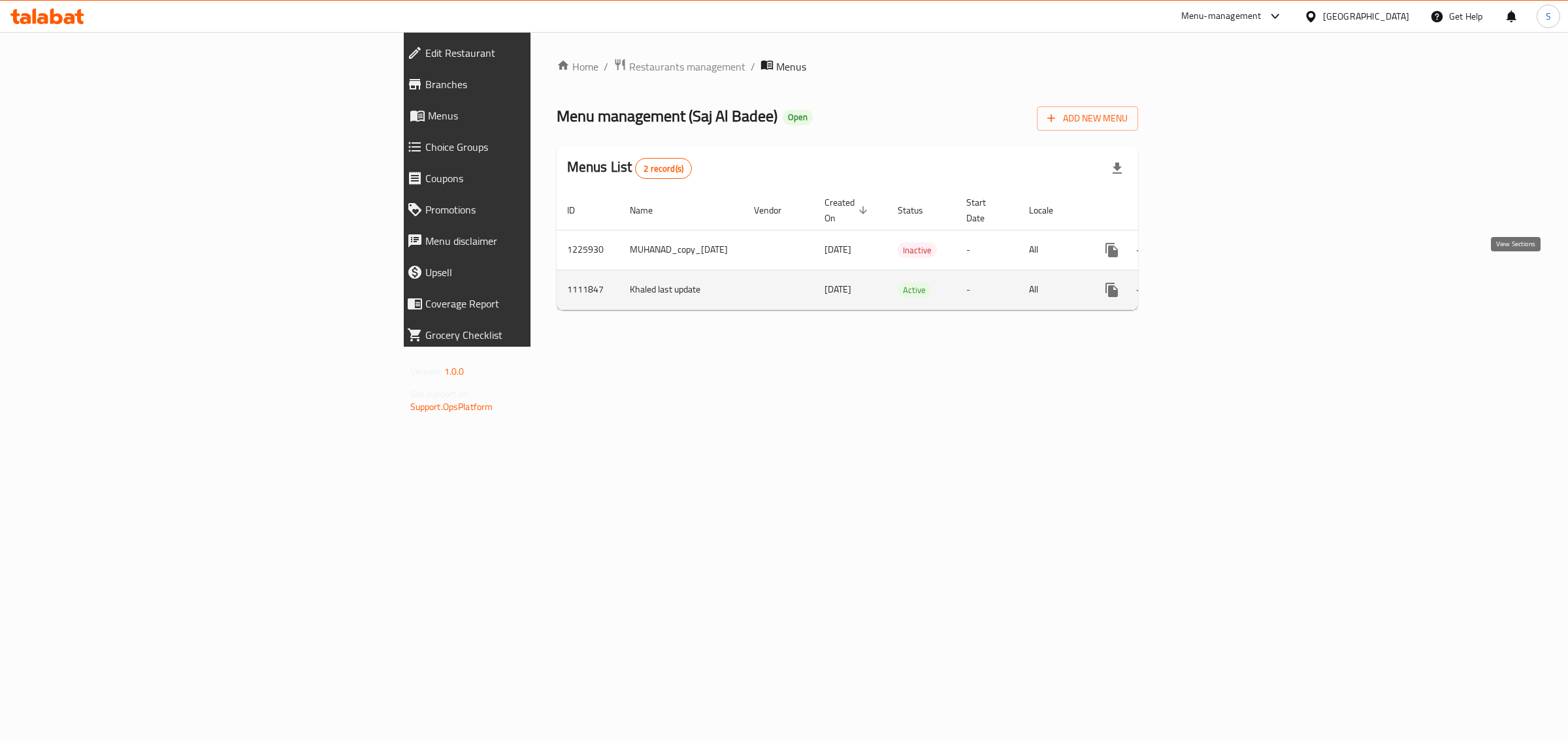
click at [1212, 284] on icon "enhanced table" at bounding box center [1206, 290] width 12 height 12
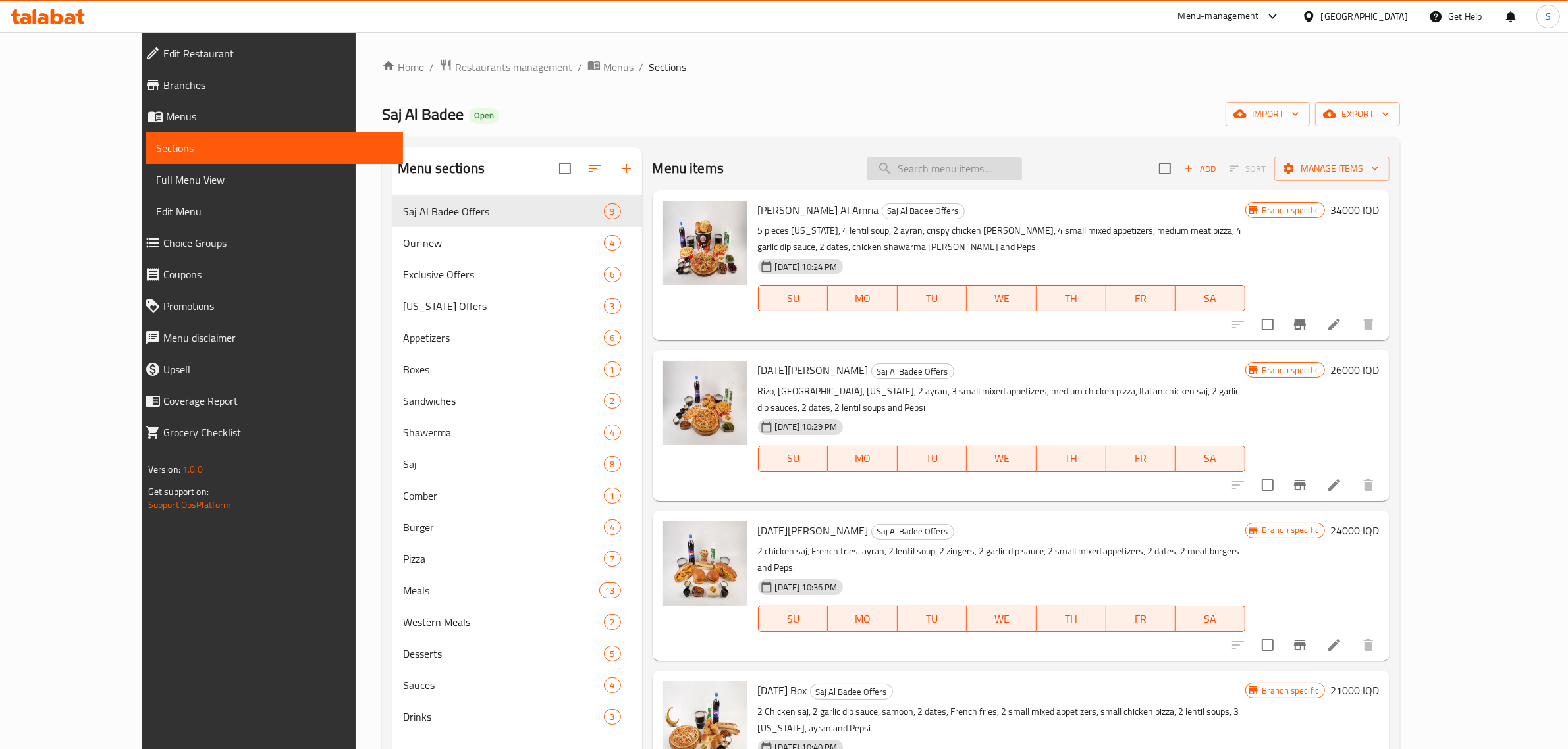
click at [964, 172] on input "search" at bounding box center [944, 169] width 155 height 23
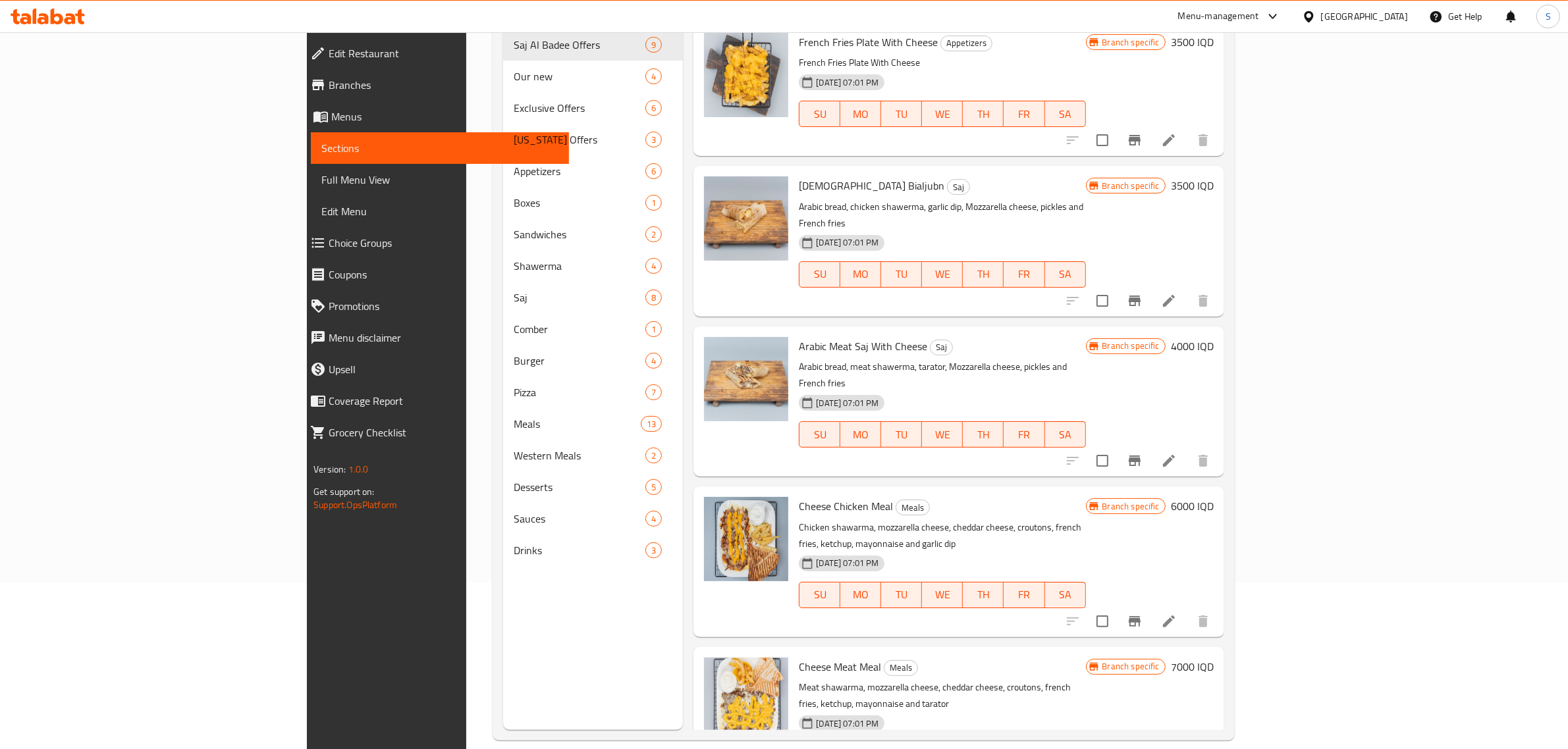
scroll to position [185, 0]
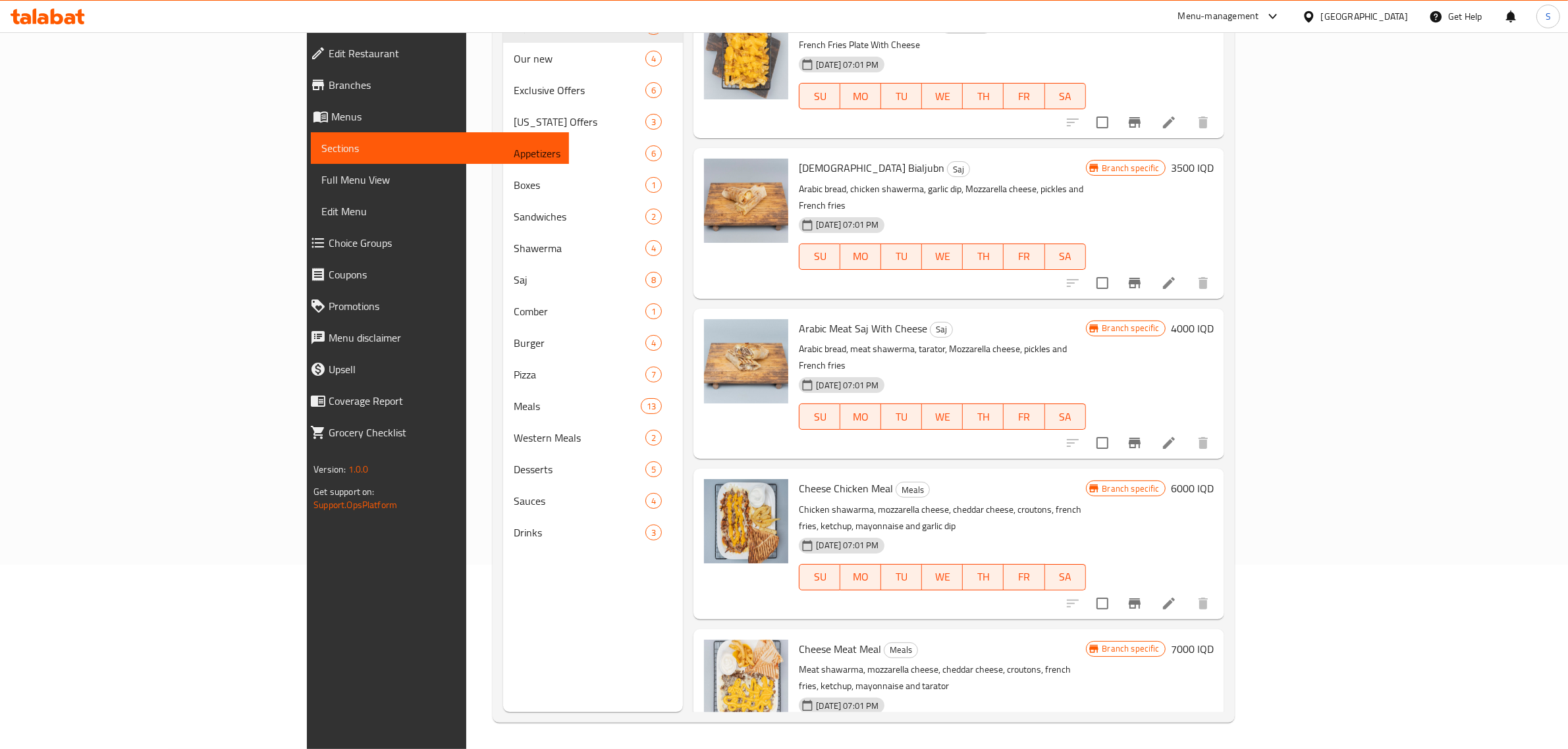
type input "بالجبن"
click at [321, 179] on span "Full Menu View" at bounding box center [440, 179] width 237 height 16
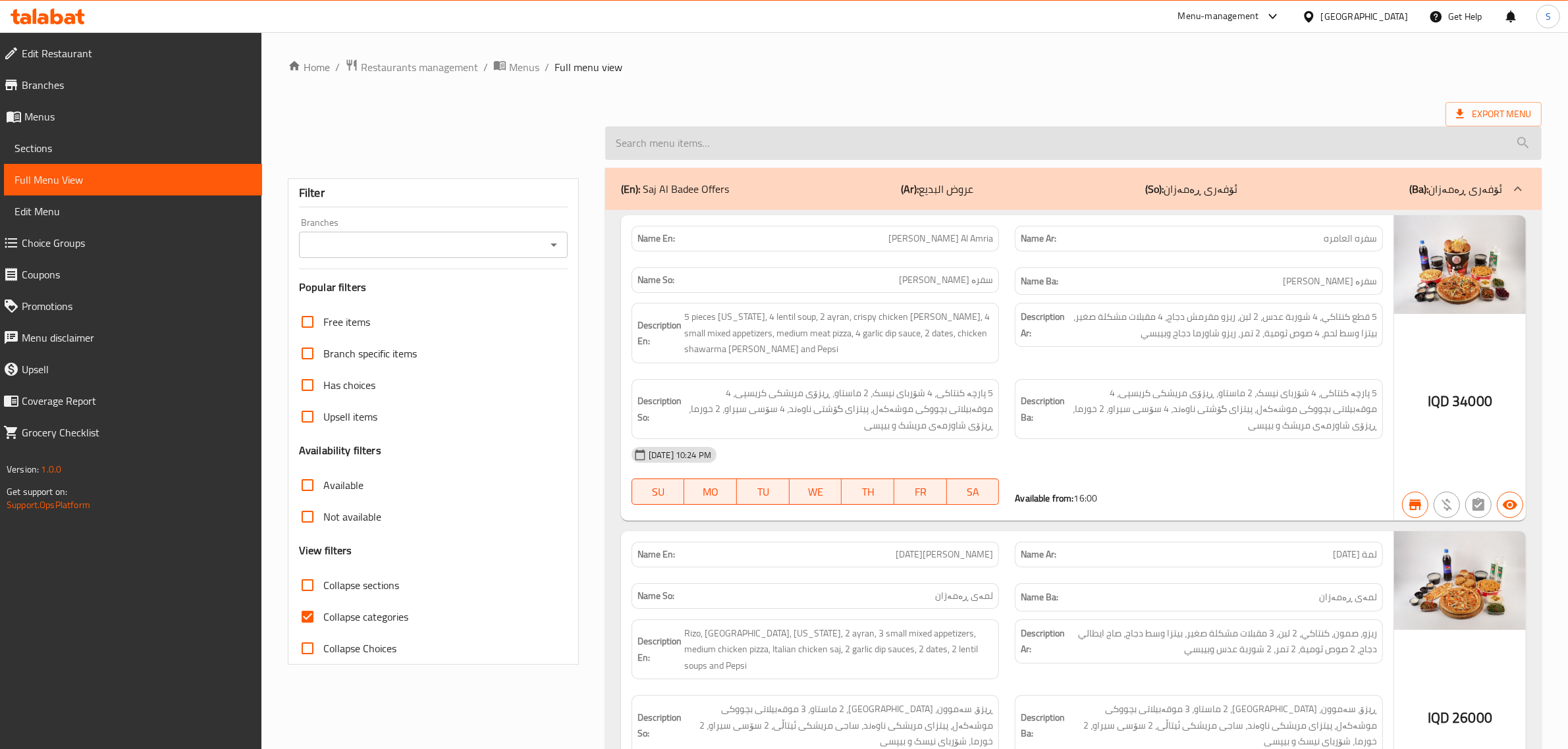
click at [690, 135] on input "search" at bounding box center [1073, 143] width 937 height 33
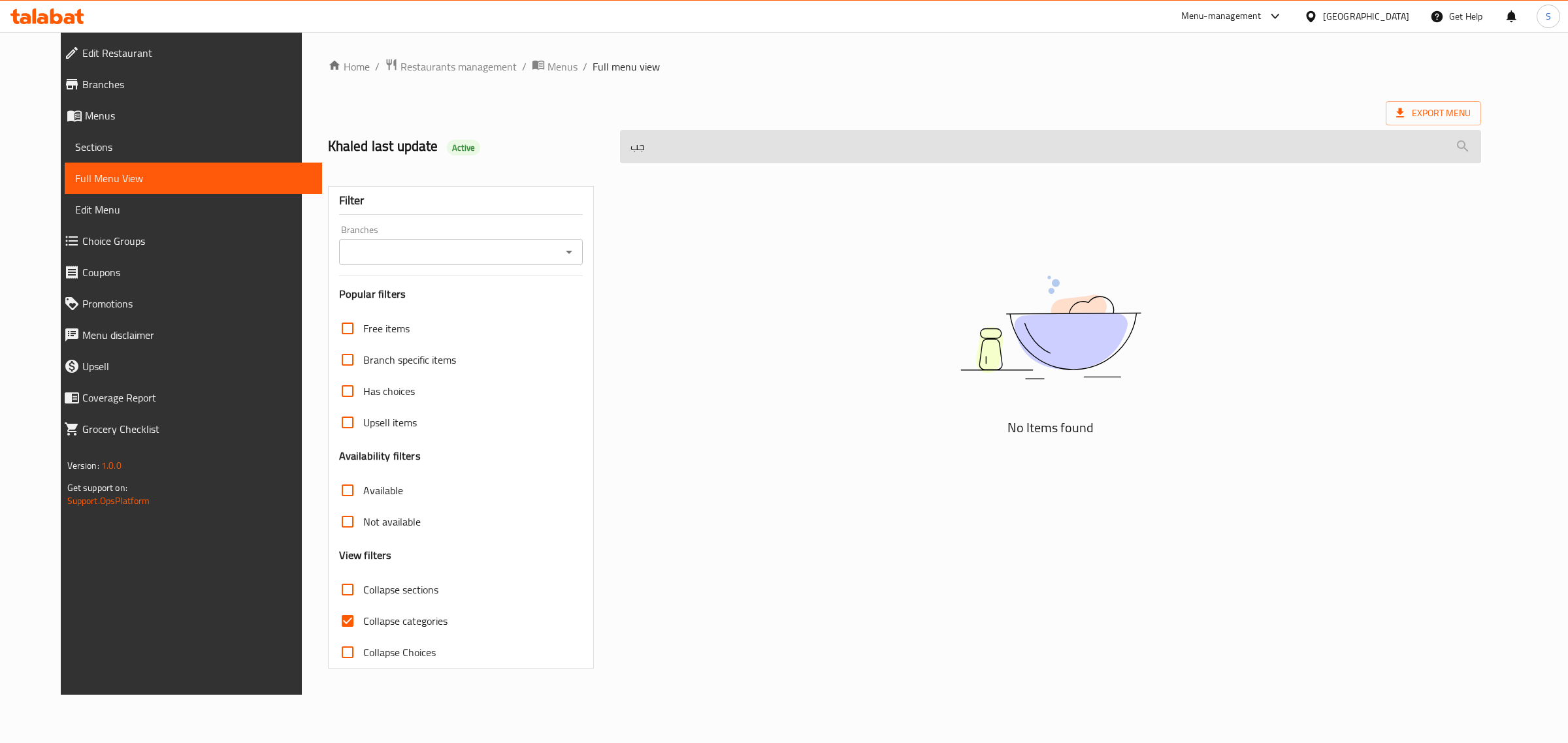
type input "جبن"
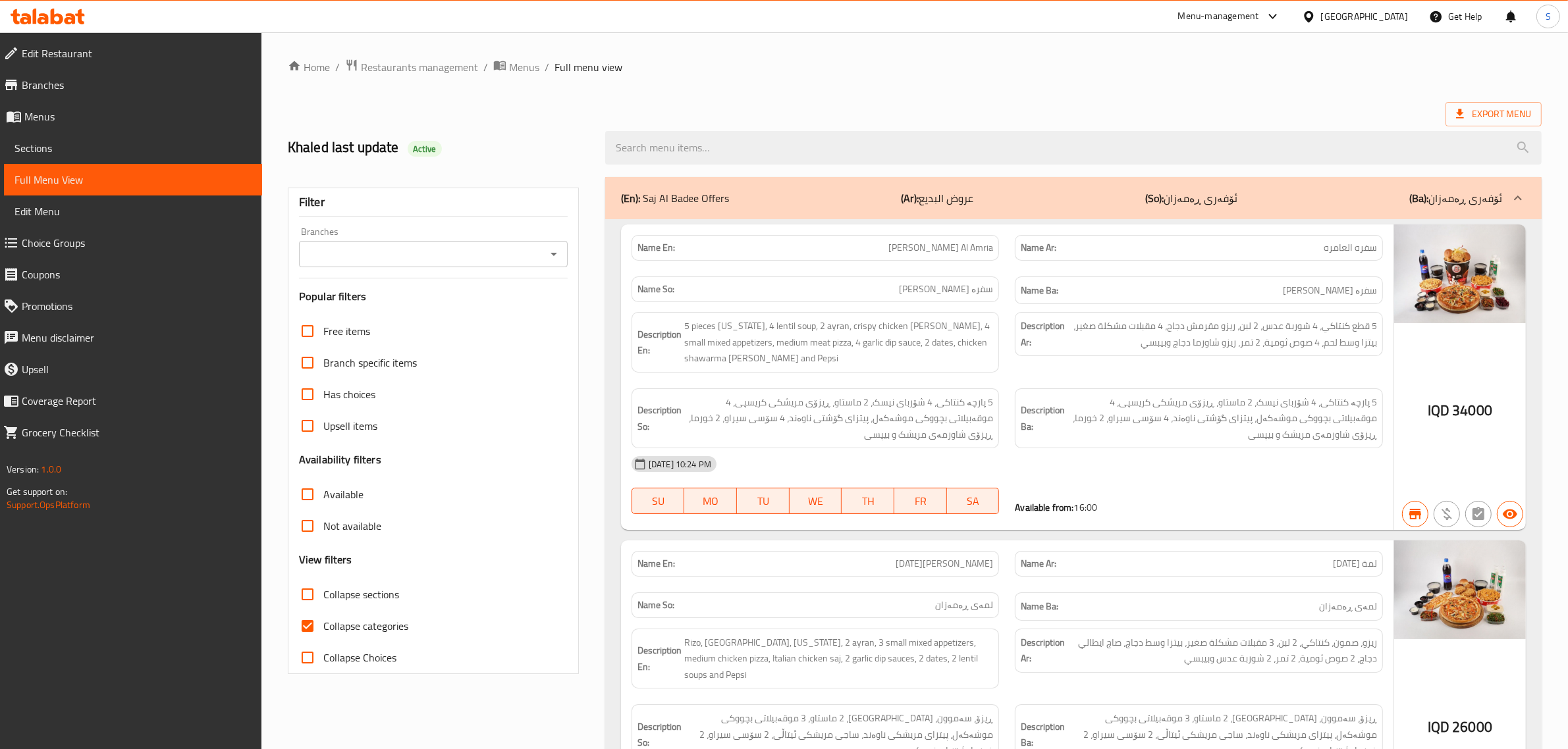
click at [66, 146] on span "Sections" at bounding box center [133, 148] width 237 height 16
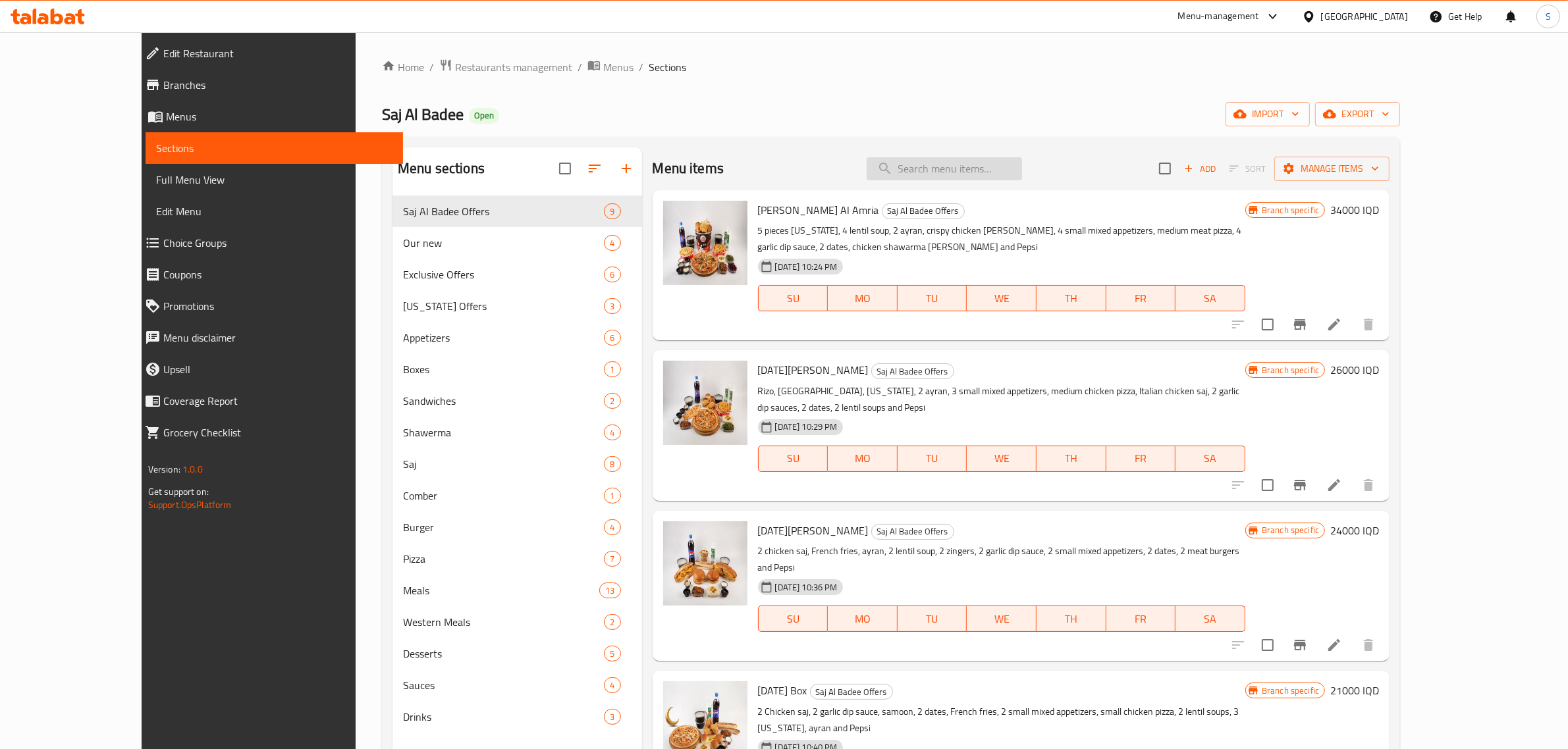
click at [966, 172] on input "search" at bounding box center [944, 169] width 155 height 23
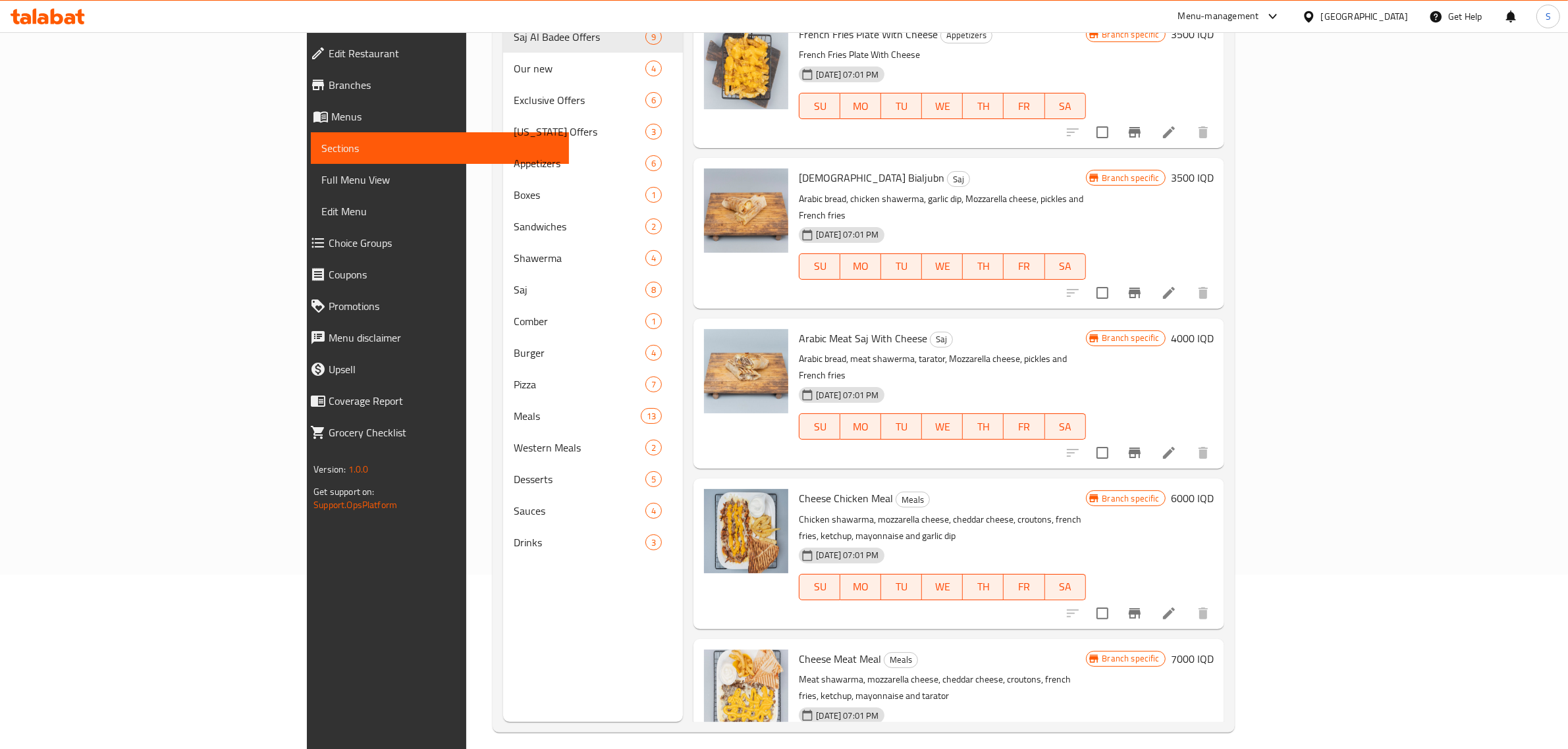
scroll to position [185, 0]
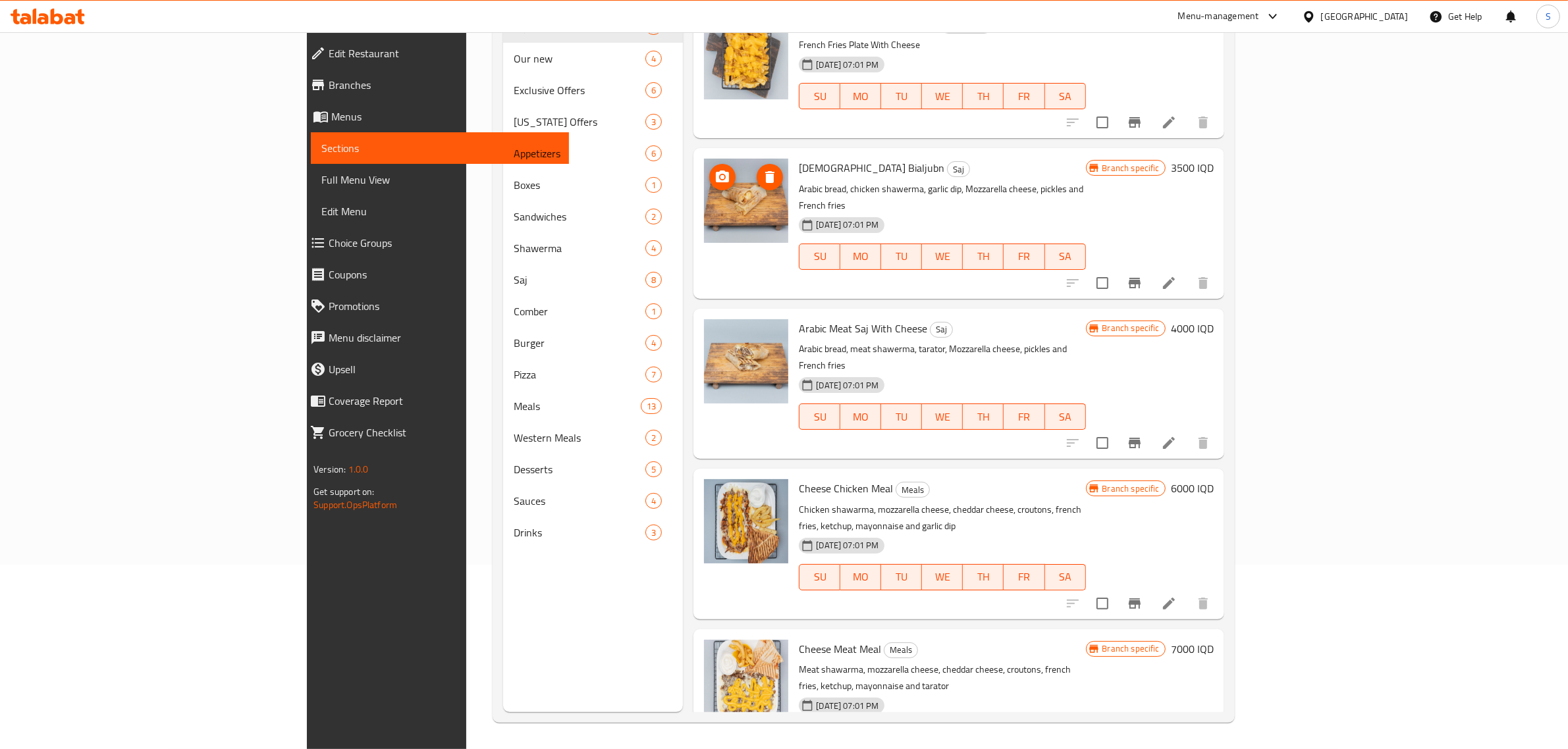
type input "جبن"
click at [1086, 160] on h6 "Saj Tayib Bialjubn Saj" at bounding box center [942, 168] width 287 height 18
click at [799, 479] on span "Cheese Chicken Meal" at bounding box center [846, 489] width 94 height 20
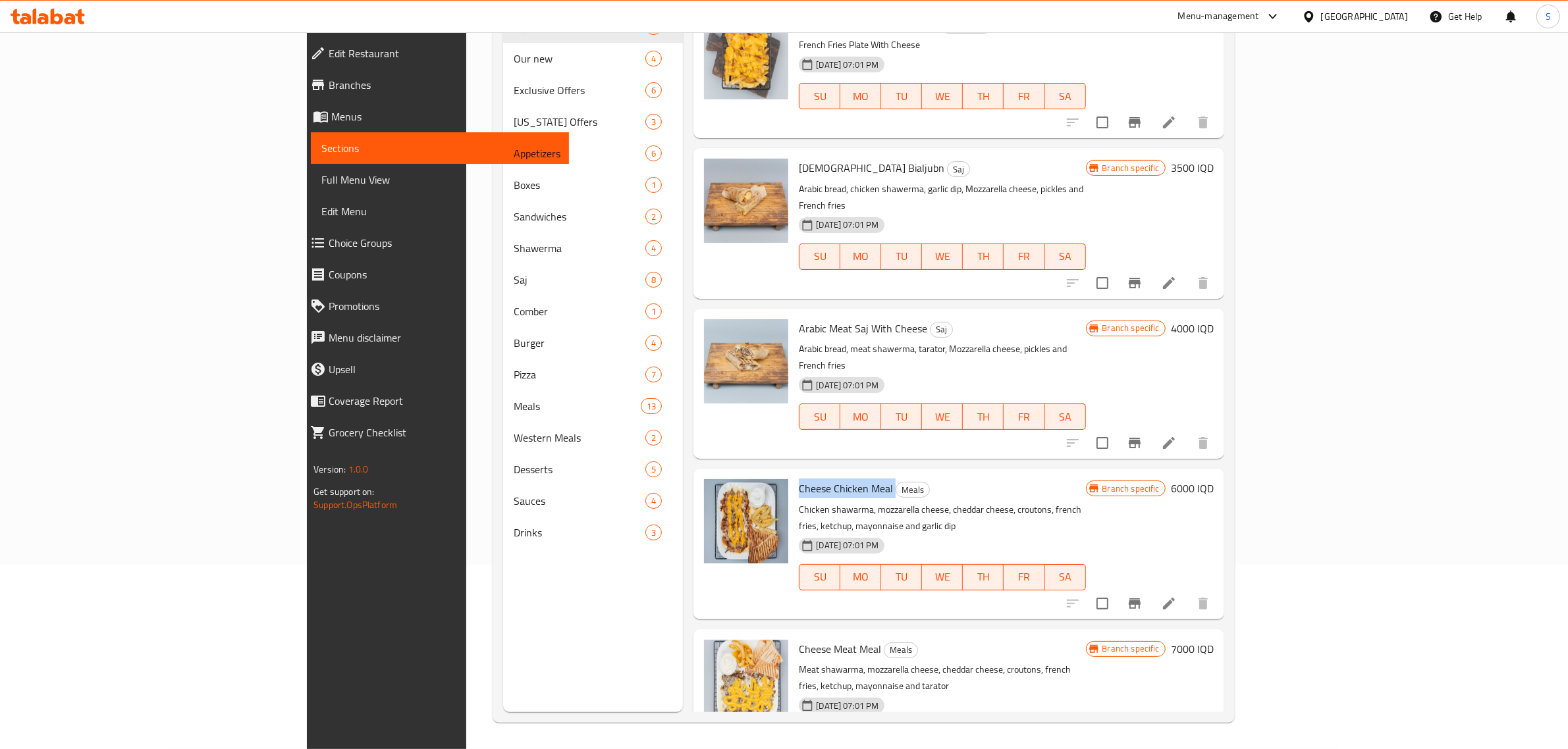
copy h6 "Cheese Chicken Meal"
click at [799, 639] on span "Cheese Meat Meal" at bounding box center [840, 649] width 82 height 20
copy h6 "Cheese Meat Meal"
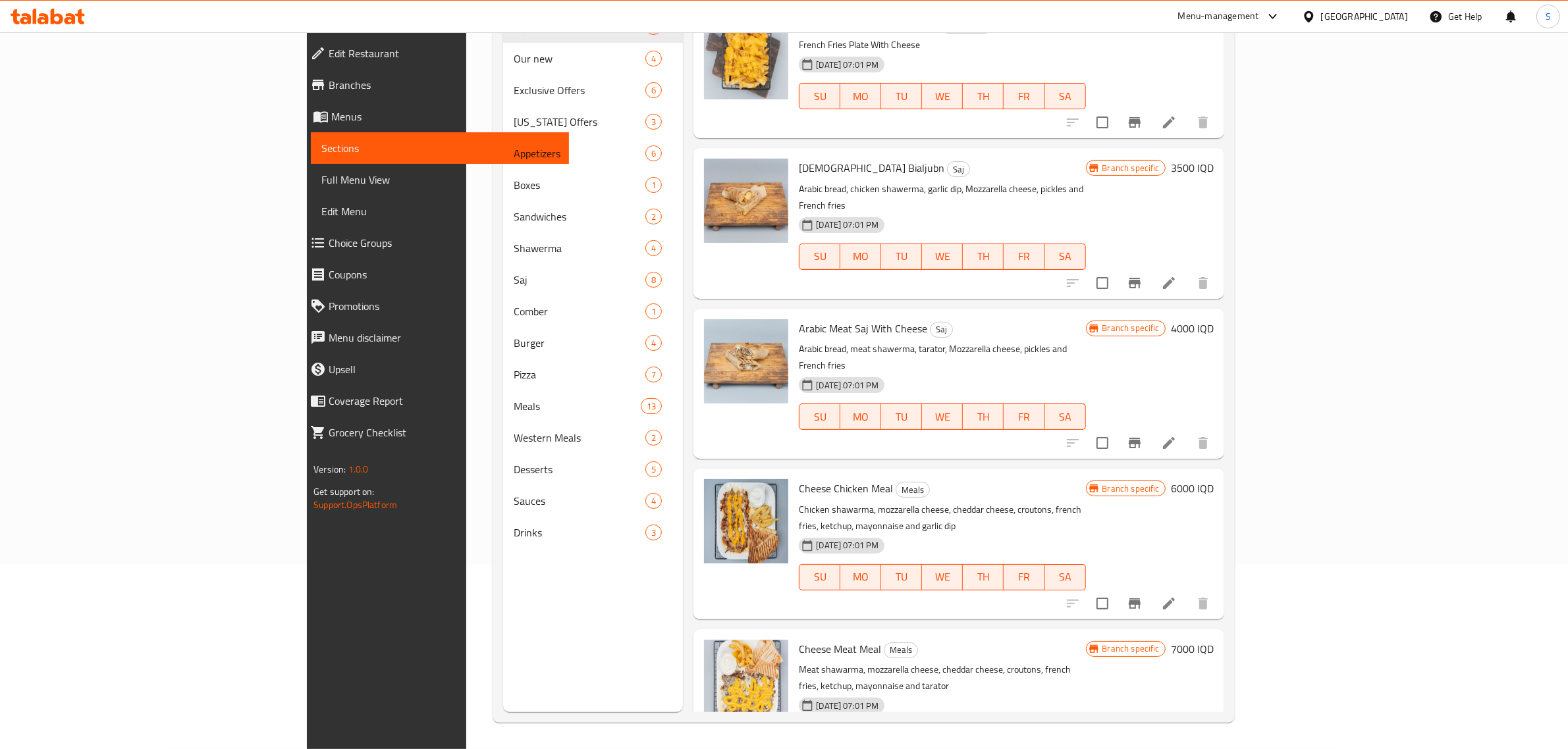
click at [1259, 10] on div "Menu-management" at bounding box center [1219, 16] width 81 height 16
click at [1207, 140] on div "Restaurant-Management" at bounding box center [1219, 147] width 104 height 14
